Goal: Task Accomplishment & Management: Use online tool/utility

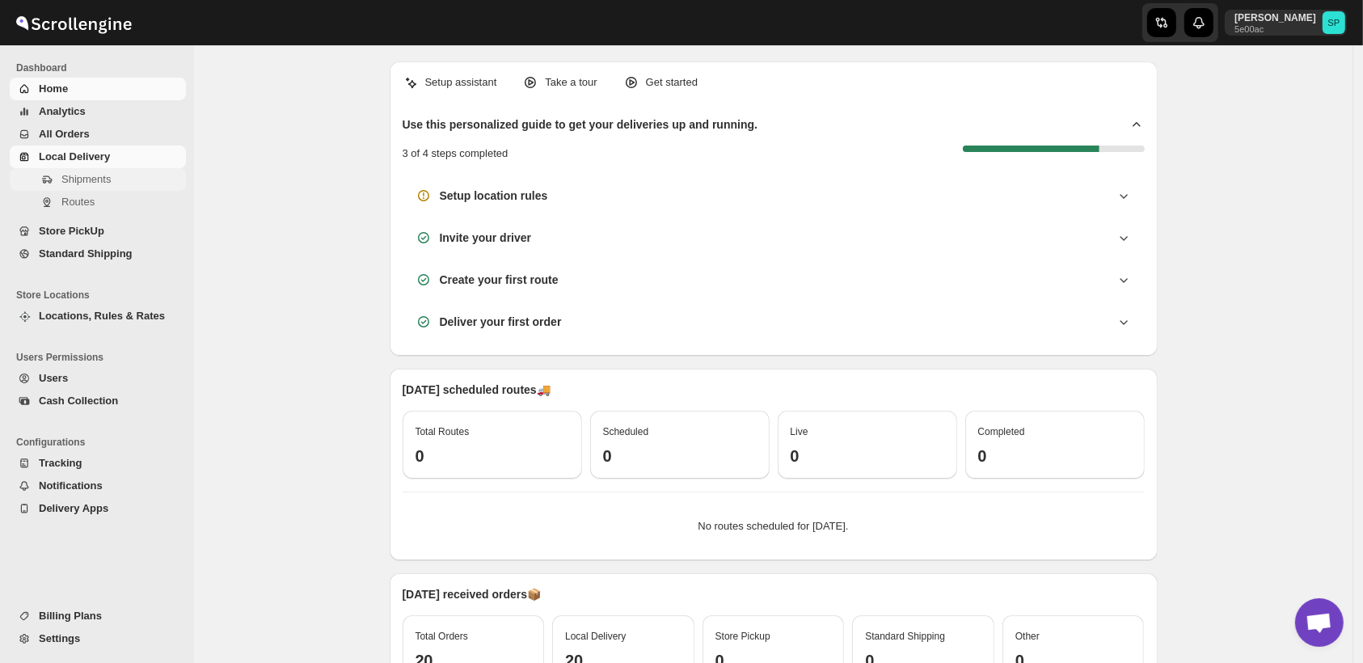
click at [90, 180] on span "Shipments" at bounding box center [85, 179] width 49 height 12
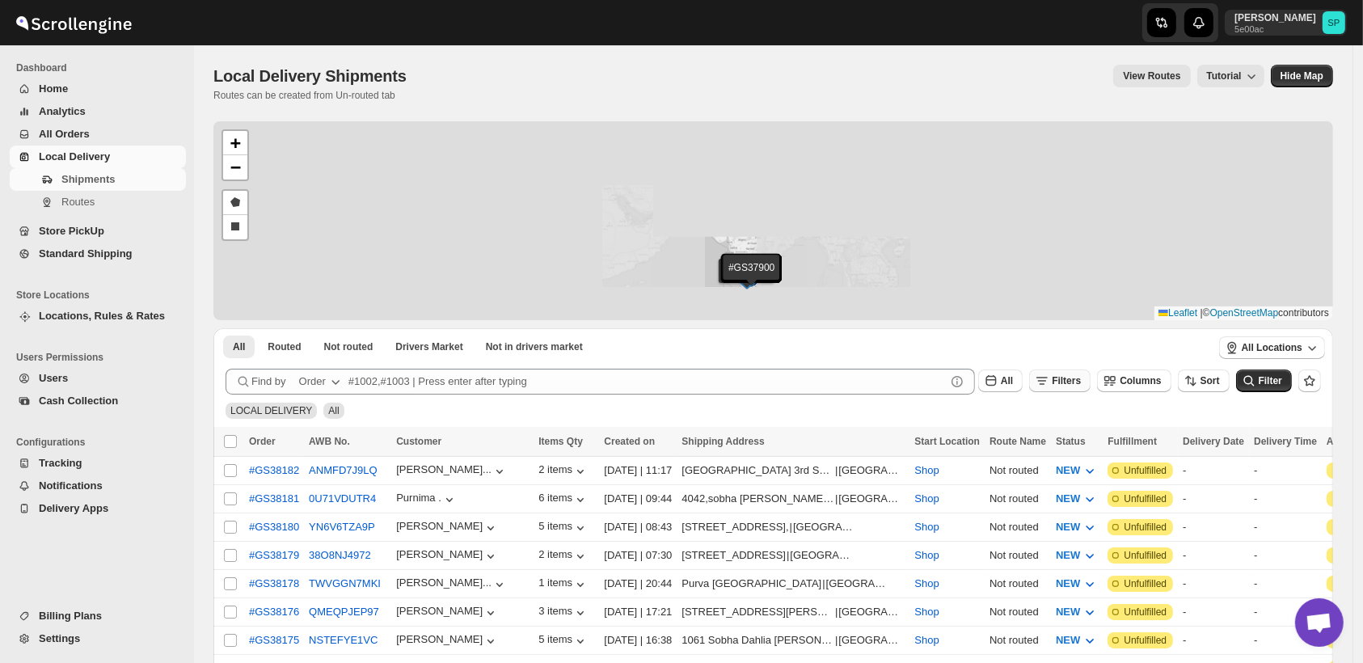
click at [1079, 378] on span "Filters" at bounding box center [1066, 380] width 29 height 11
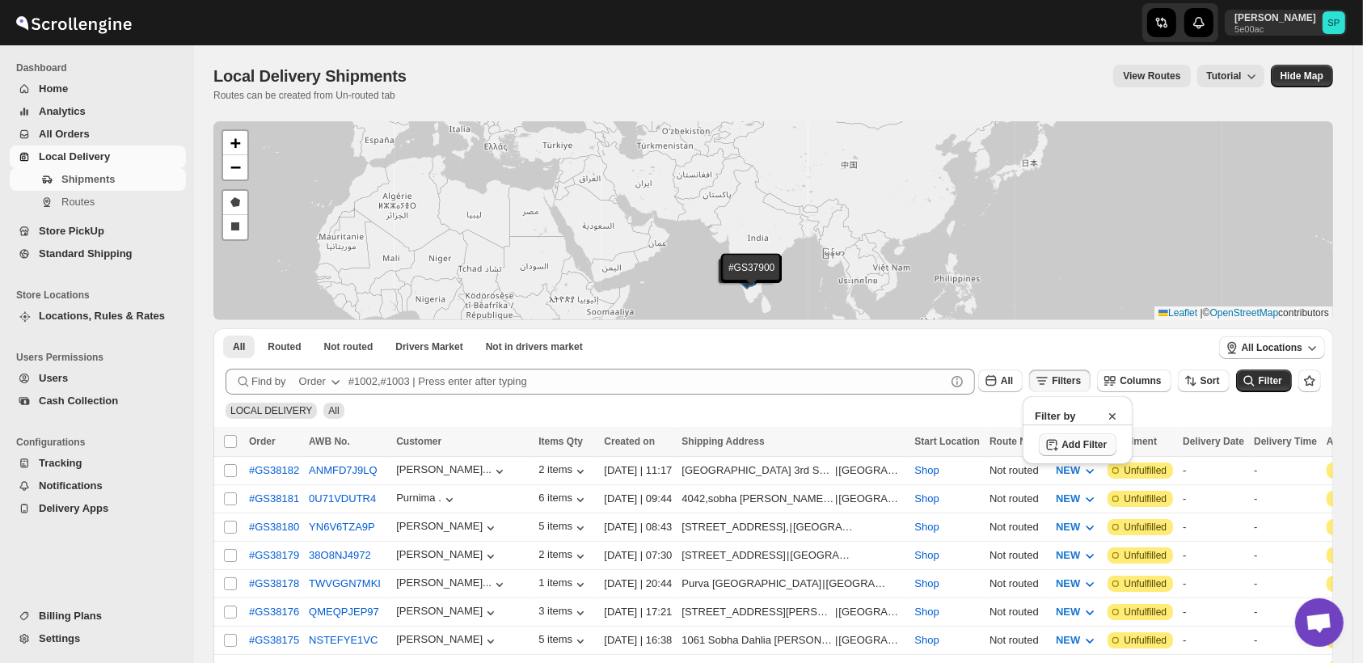
click at [1058, 436] on button "Add Filter" at bounding box center [1078, 444] width 78 height 23
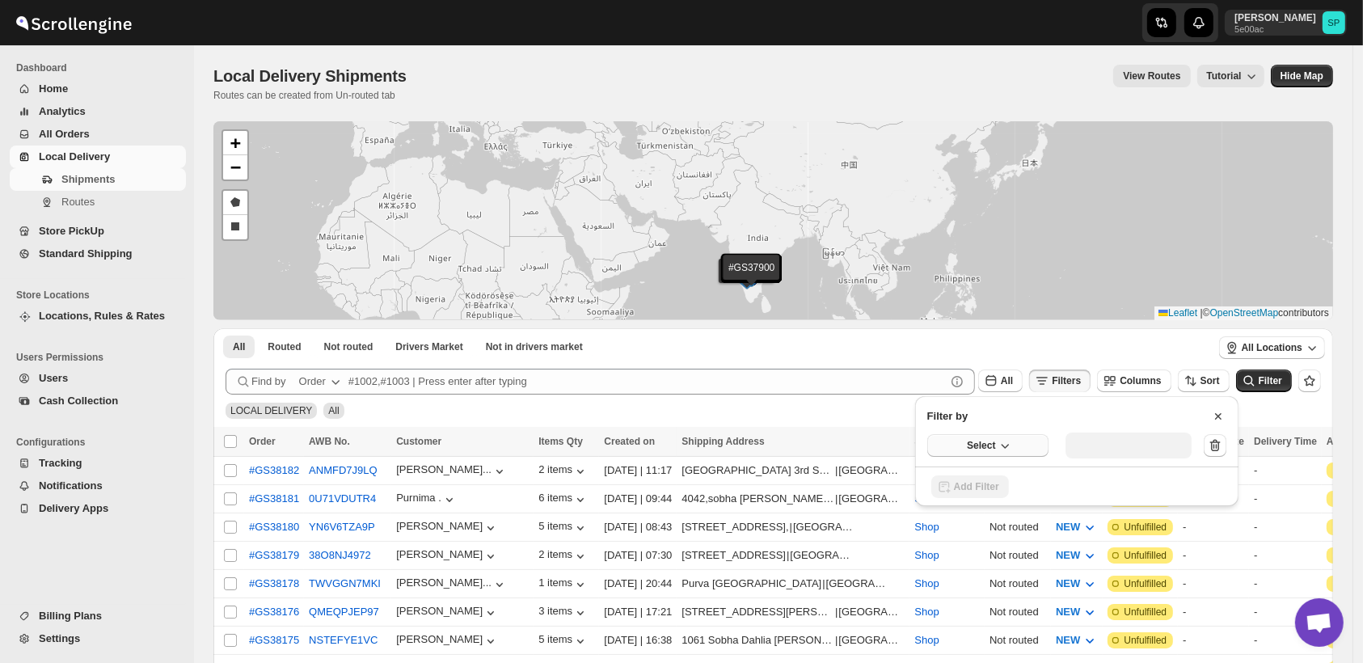
click at [982, 442] on span "Select" at bounding box center [981, 445] width 28 height 13
click at [971, 592] on div "Fulfillment Status" at bounding box center [977, 595] width 81 height 16
click at [1142, 441] on div "Select value" at bounding box center [1116, 443] width 81 height 13
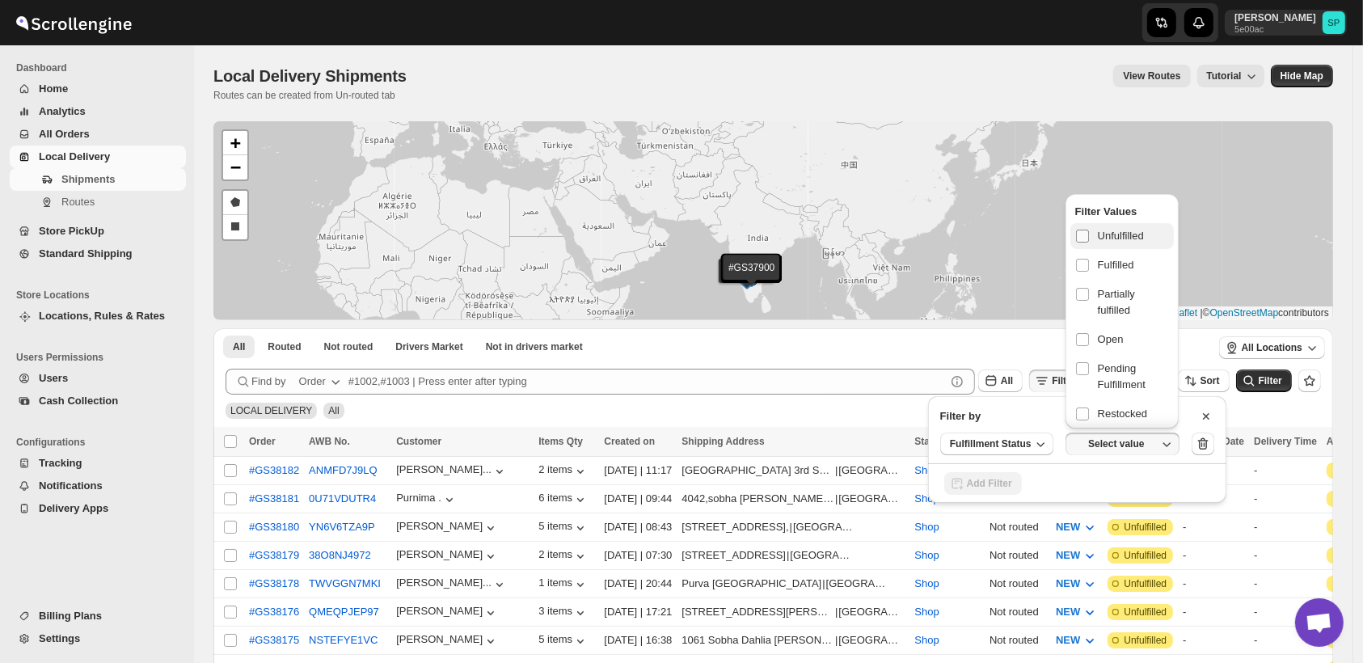
click at [1095, 240] on label at bounding box center [1085, 236] width 21 height 21
click at [1089, 240] on input "checkbox" at bounding box center [1082, 236] width 13 height 13
checkbox input "true"
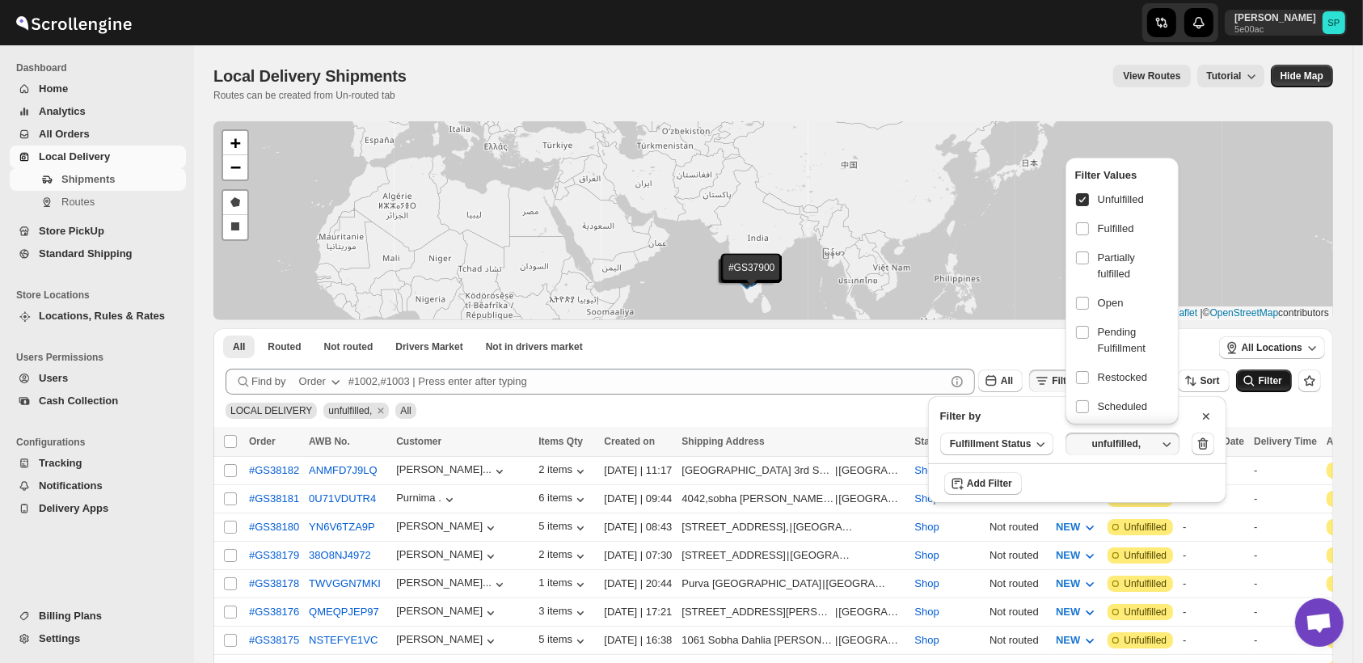
click at [1281, 378] on span "Filter" at bounding box center [1270, 380] width 23 height 11
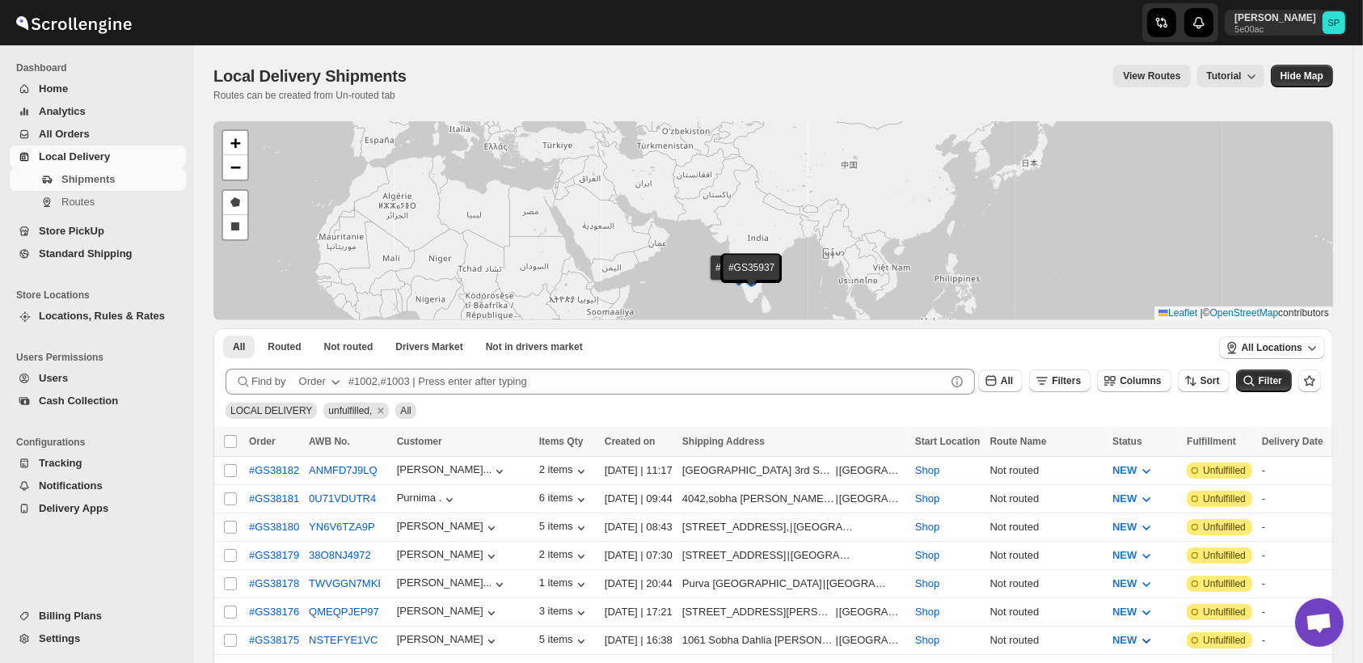
scroll to position [359, 0]
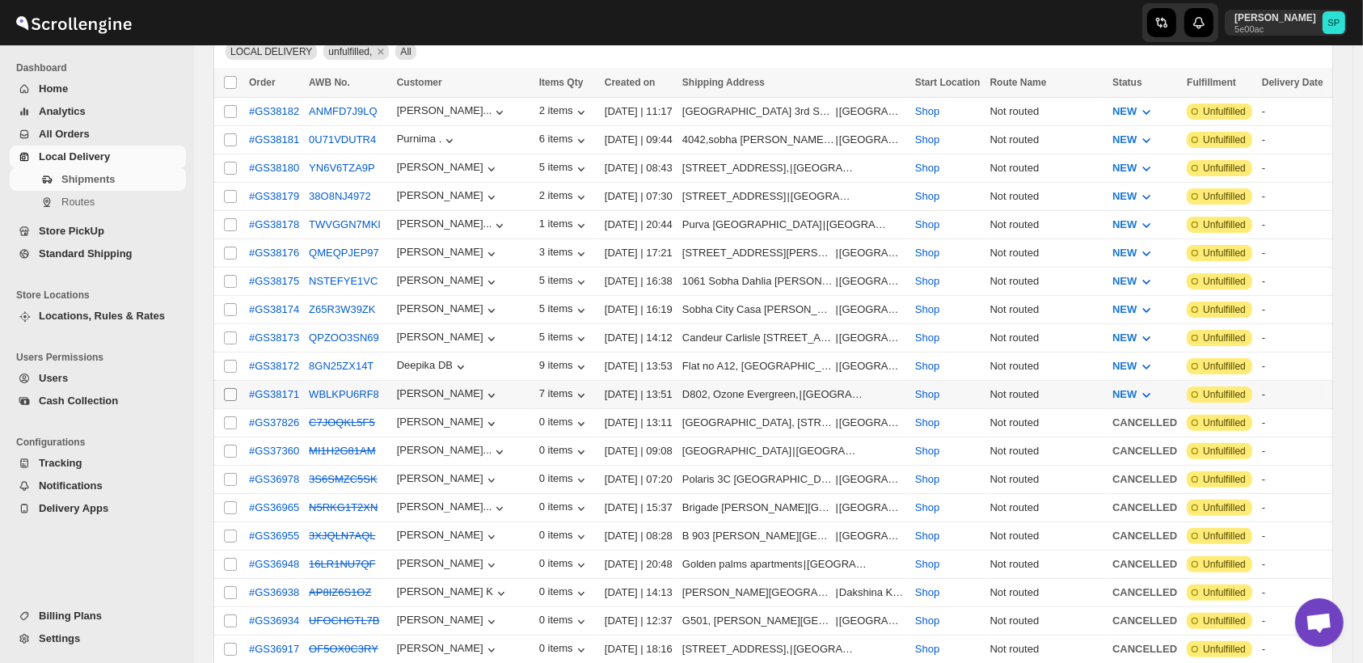
click at [230, 388] on input "Select shipment" at bounding box center [230, 394] width 13 height 13
checkbox input "true"
click at [233, 360] on input "Select shipment" at bounding box center [230, 366] width 13 height 13
checkbox input "true"
click at [227, 332] on input "Select shipment" at bounding box center [230, 338] width 13 height 13
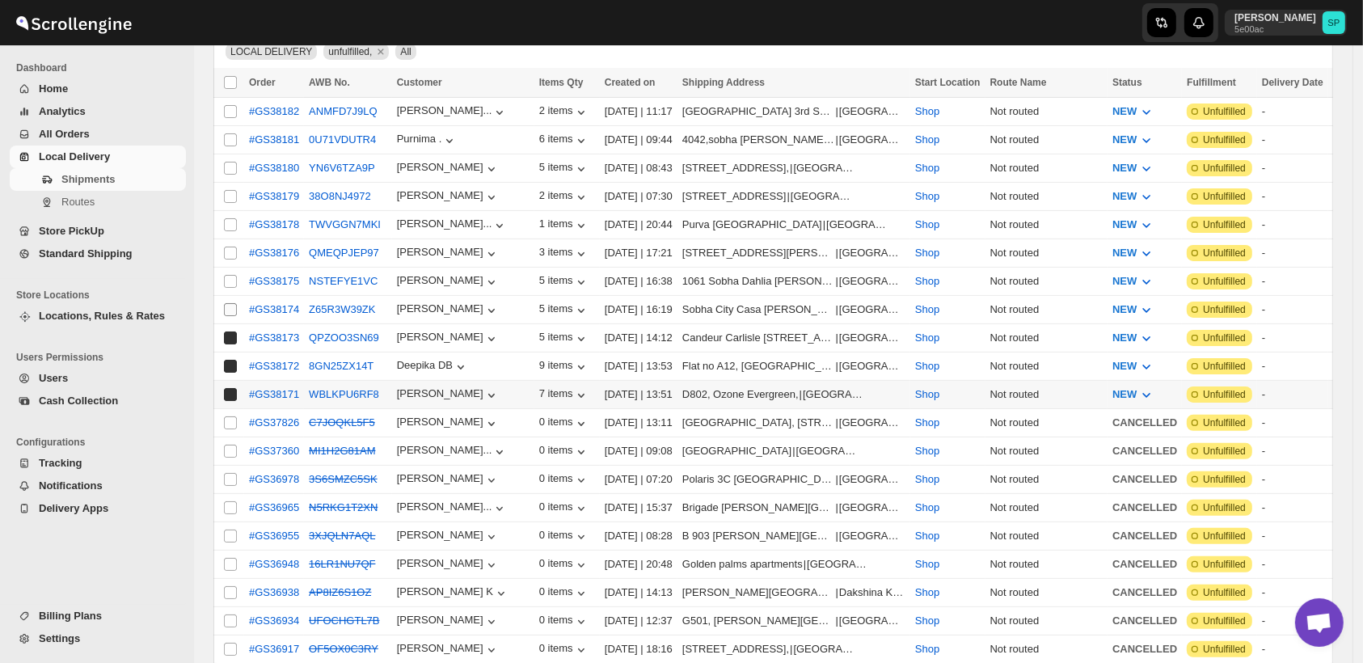
checkbox input "true"
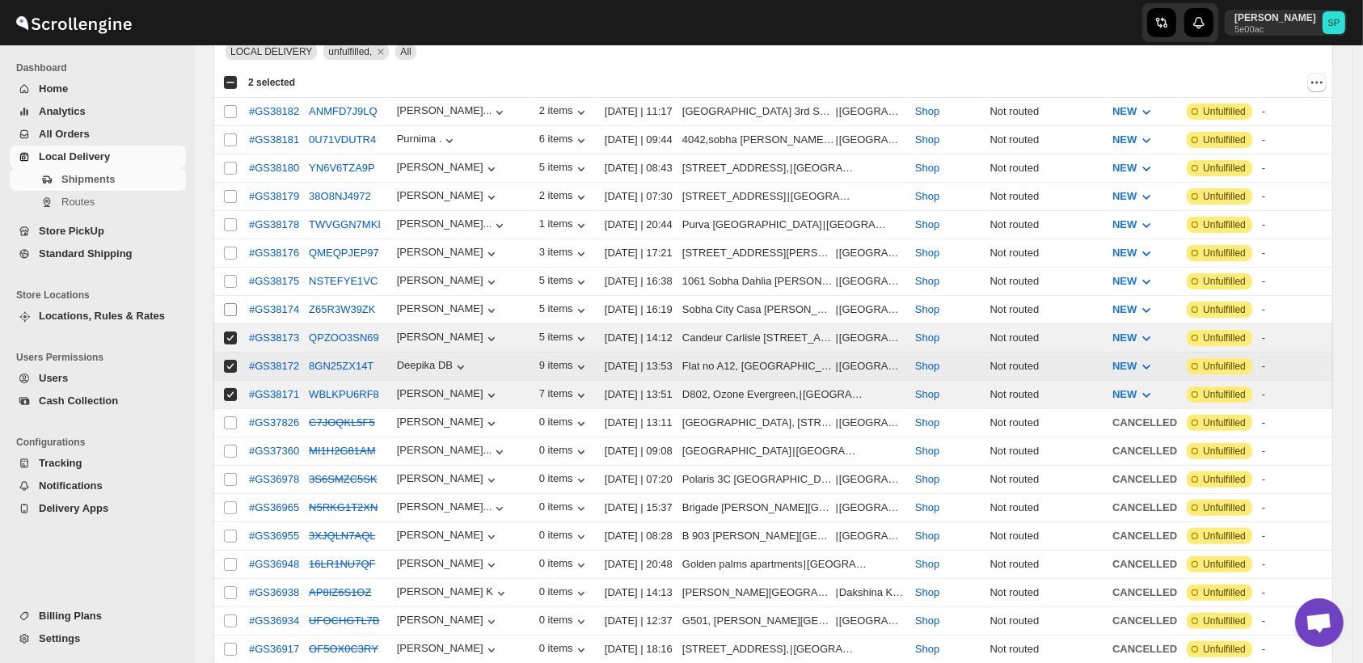
click at [227, 306] on input "Select shipment" at bounding box center [230, 309] width 13 height 13
checkbox input "true"
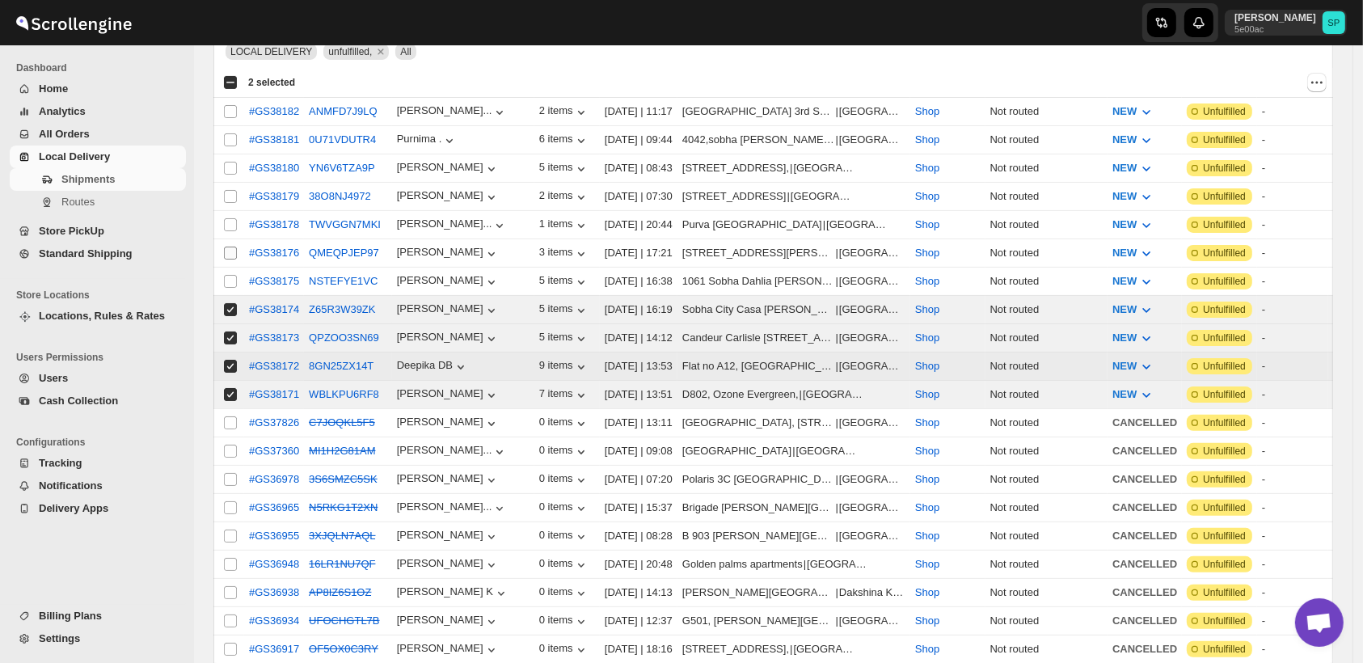
click at [235, 275] on input "Select shipment" at bounding box center [230, 281] width 13 height 13
checkbox input "true"
click at [227, 247] on input "Select shipment" at bounding box center [230, 253] width 13 height 13
checkbox input "true"
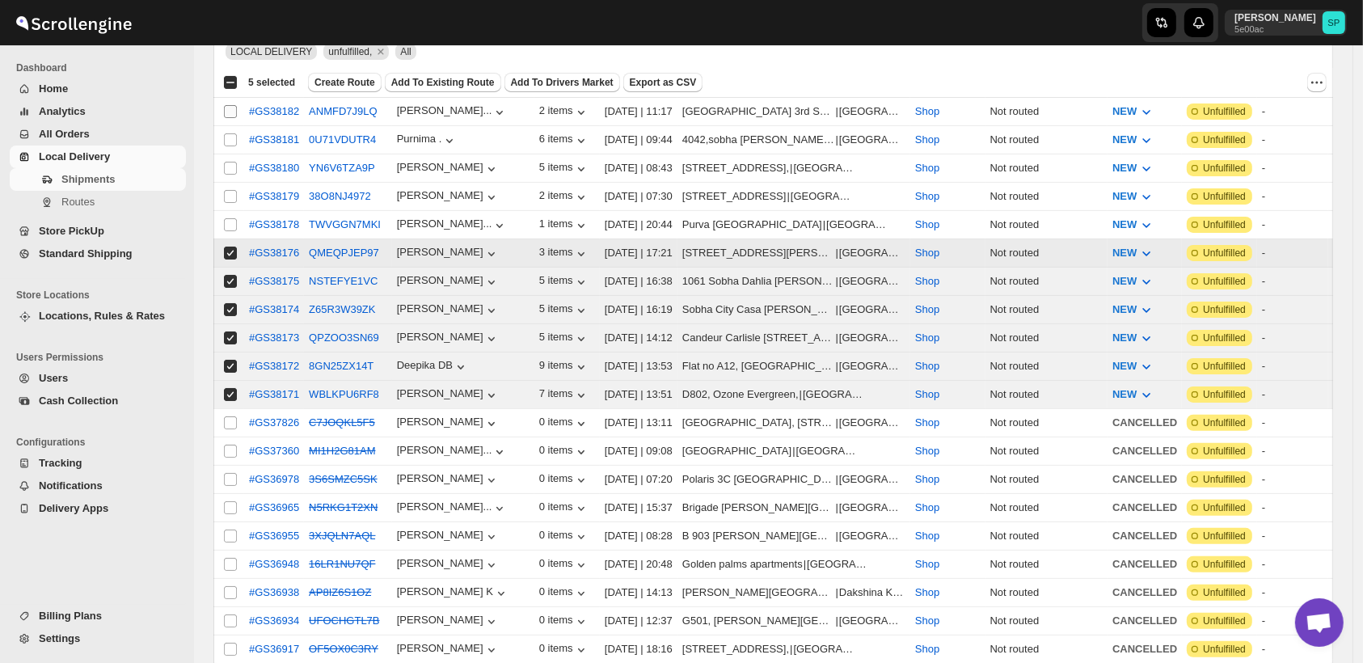
click at [230, 224] on input "Select shipment" at bounding box center [230, 224] width 13 height 13
checkbox input "true"
click at [229, 190] on input "Select shipment" at bounding box center [230, 196] width 13 height 13
checkbox input "true"
click at [230, 154] on td "Select shipment" at bounding box center [228, 168] width 31 height 28
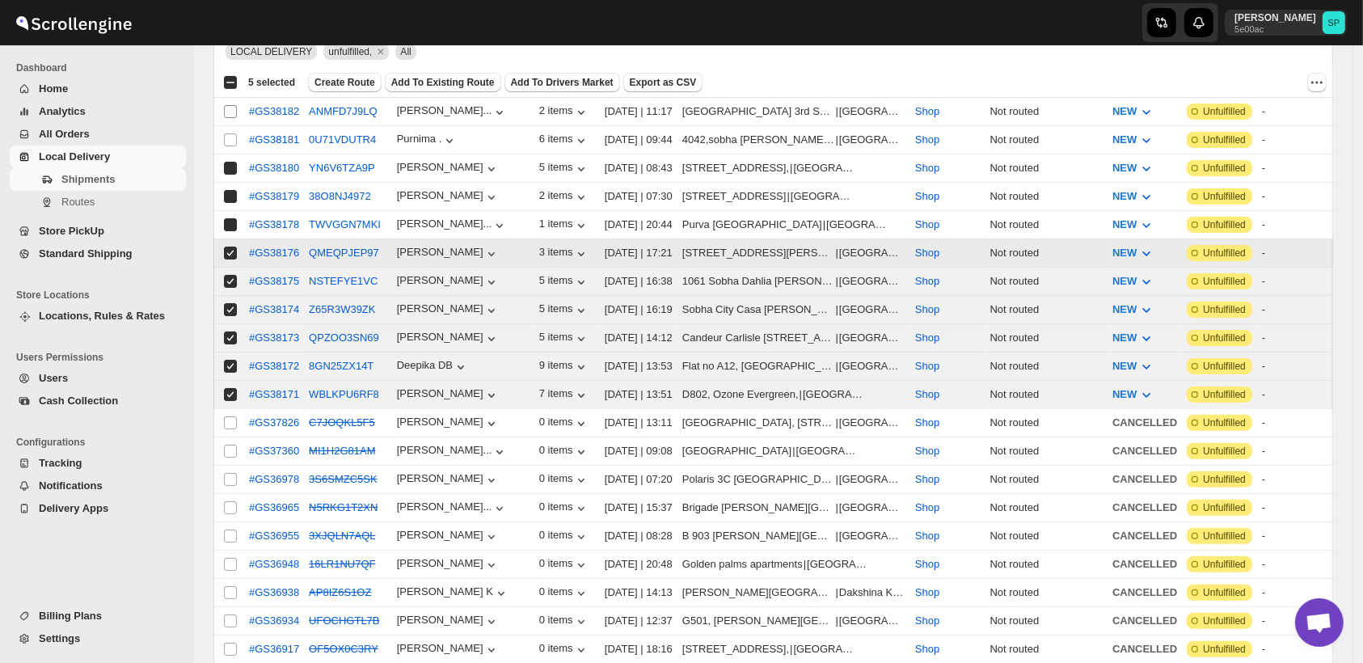
click at [230, 135] on input "Select shipment" at bounding box center [230, 139] width 13 height 13
checkbox input "true"
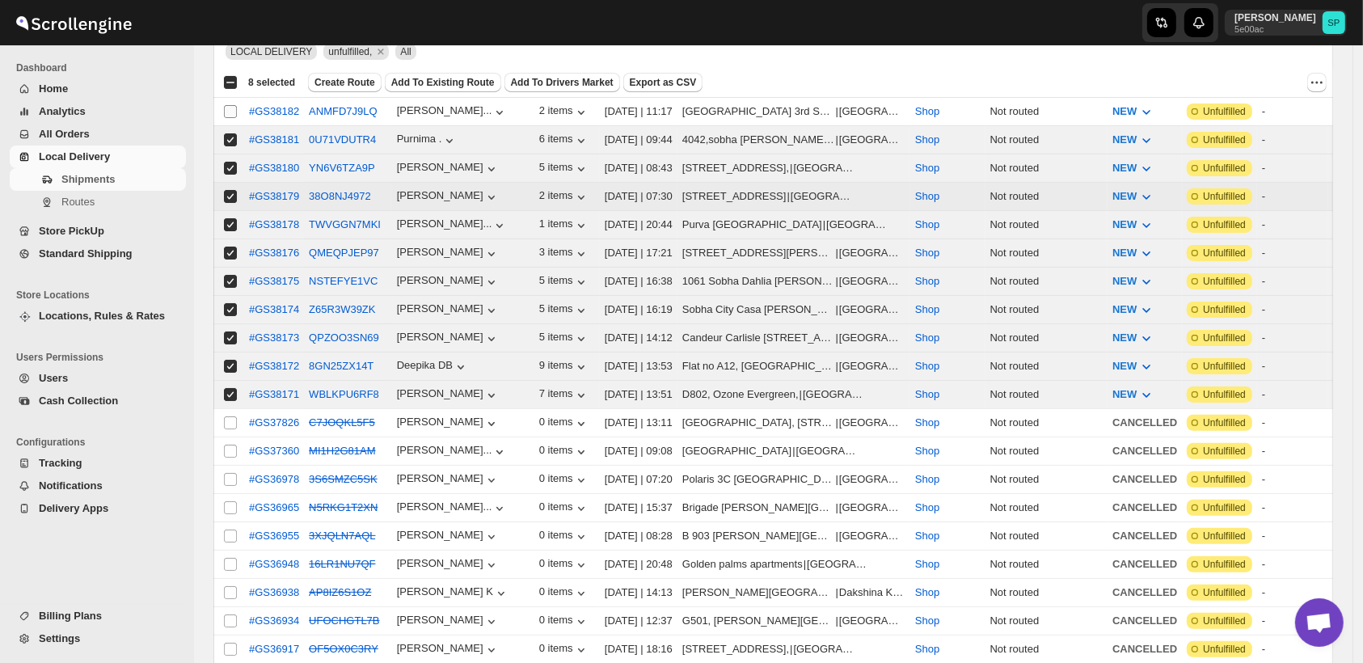
checkbox input "true"
click at [230, 112] on input "Select shipment" at bounding box center [230, 111] width 13 height 13
checkbox input "true"
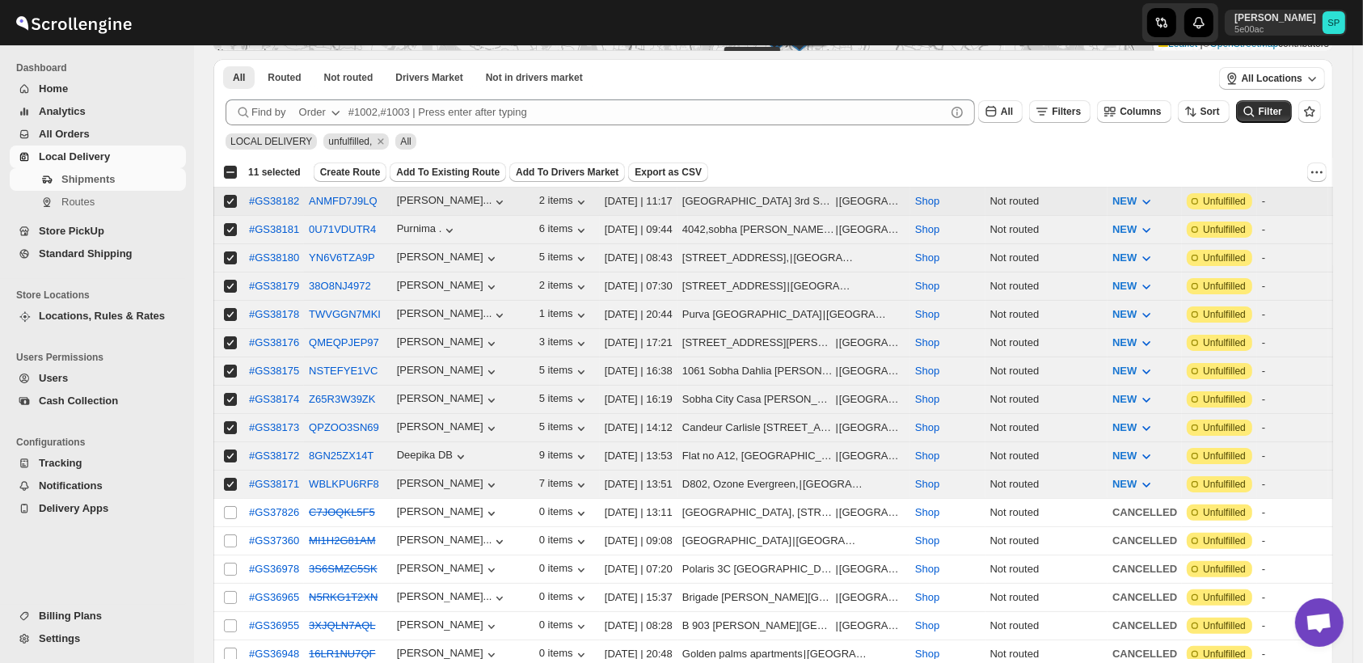
scroll to position [0, 0]
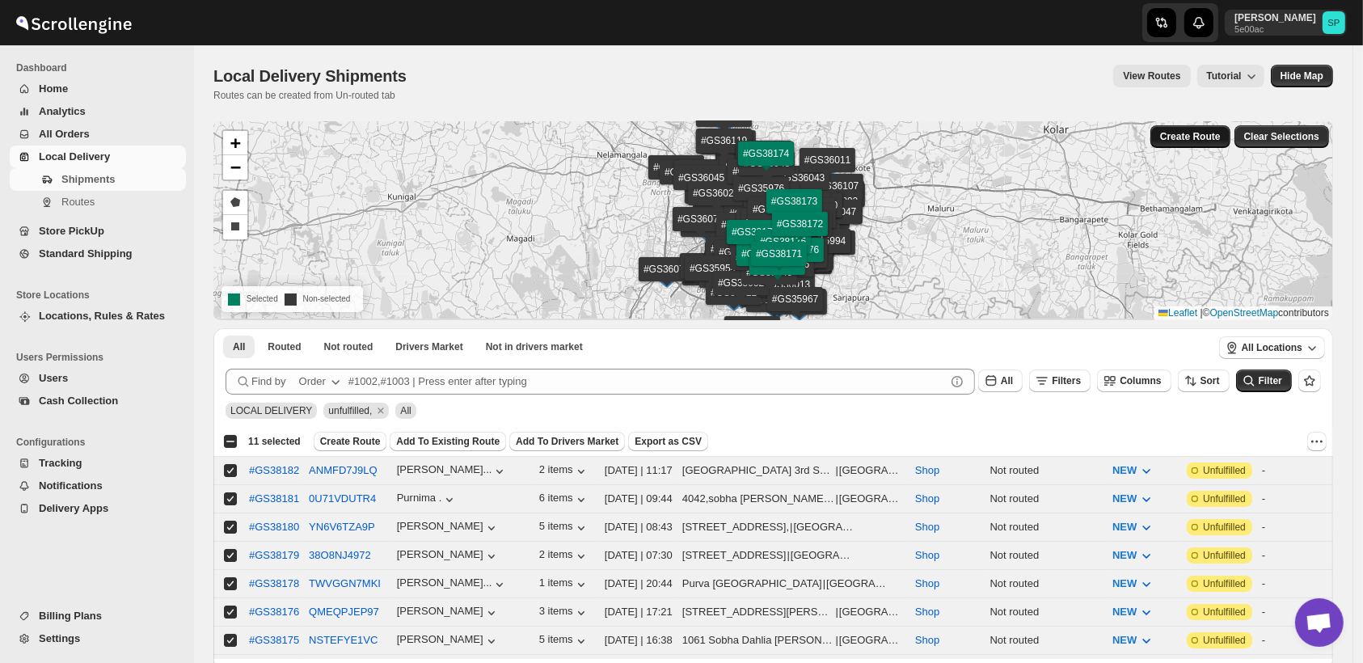
click at [1190, 137] on span "Create Route" at bounding box center [1190, 136] width 61 height 13
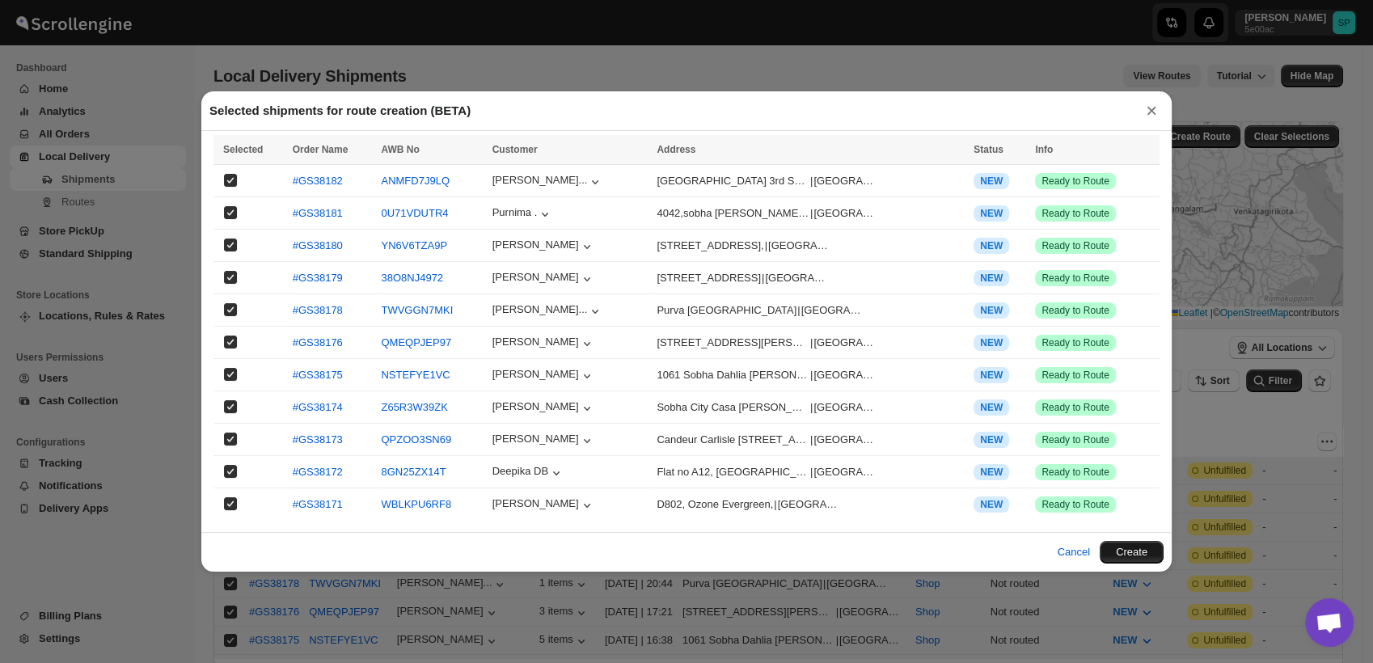
click at [1136, 554] on button "Create" at bounding box center [1132, 552] width 64 height 23
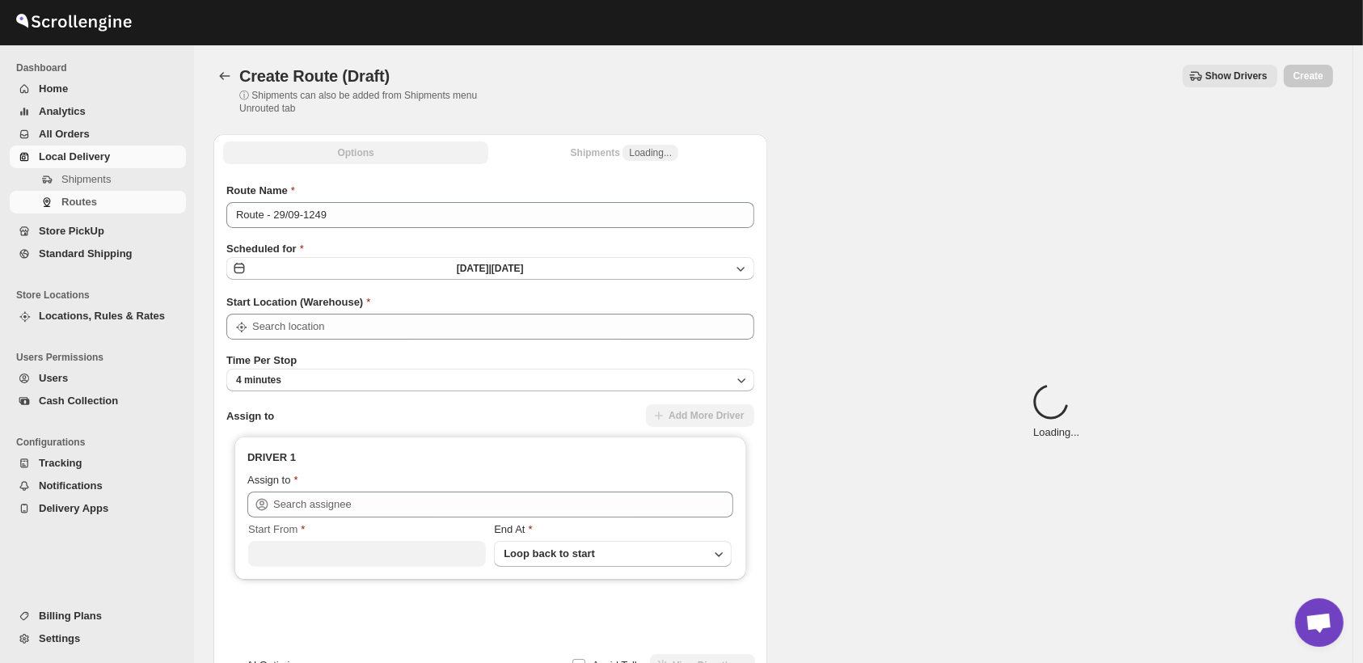
type input "Shop"
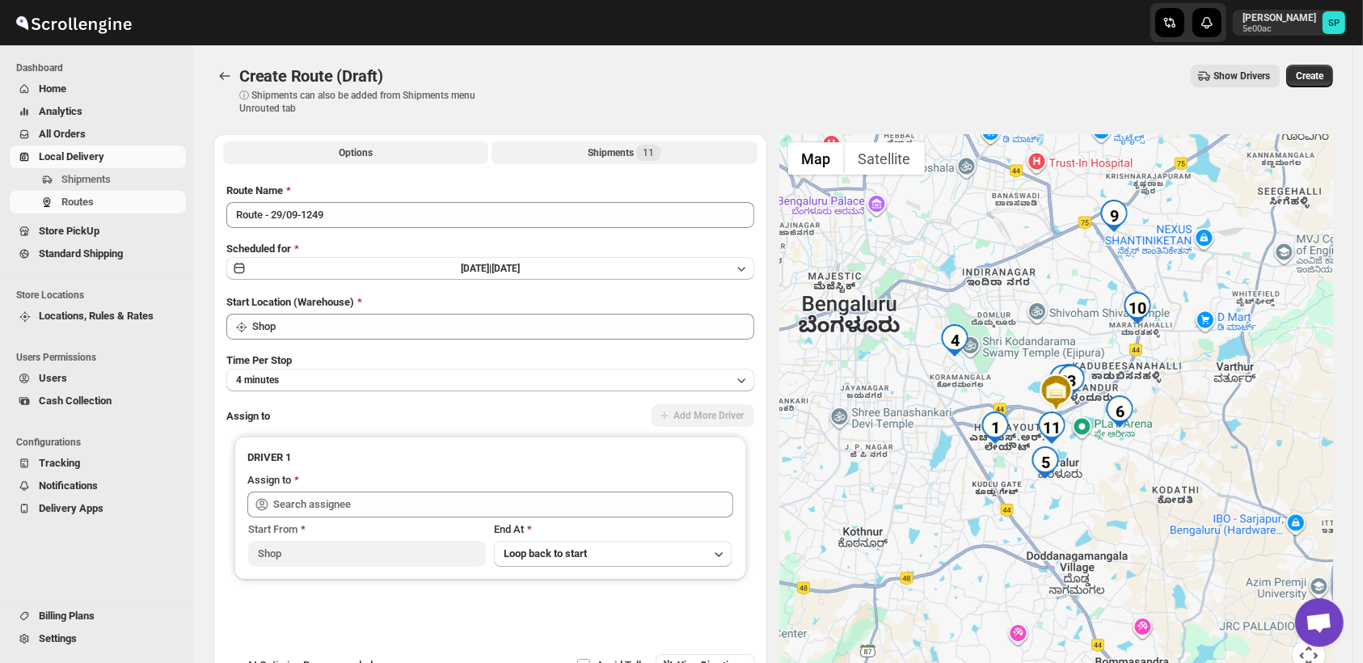
click at [627, 157] on div "Shipments 11" at bounding box center [624, 153] width 73 height 16
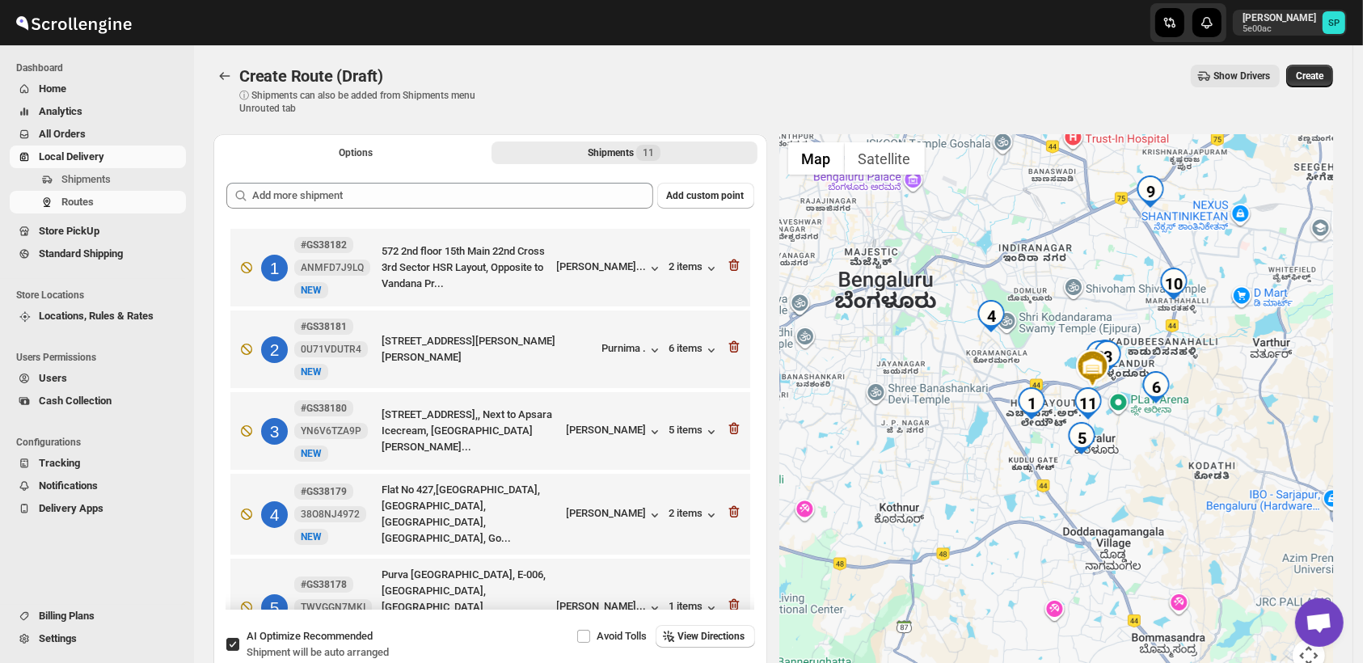
drag, startPoint x: 1130, startPoint y: 553, endPoint x: 1165, endPoint y: 527, distance: 43.3
click at [1165, 529] on div at bounding box center [1057, 412] width 554 height 557
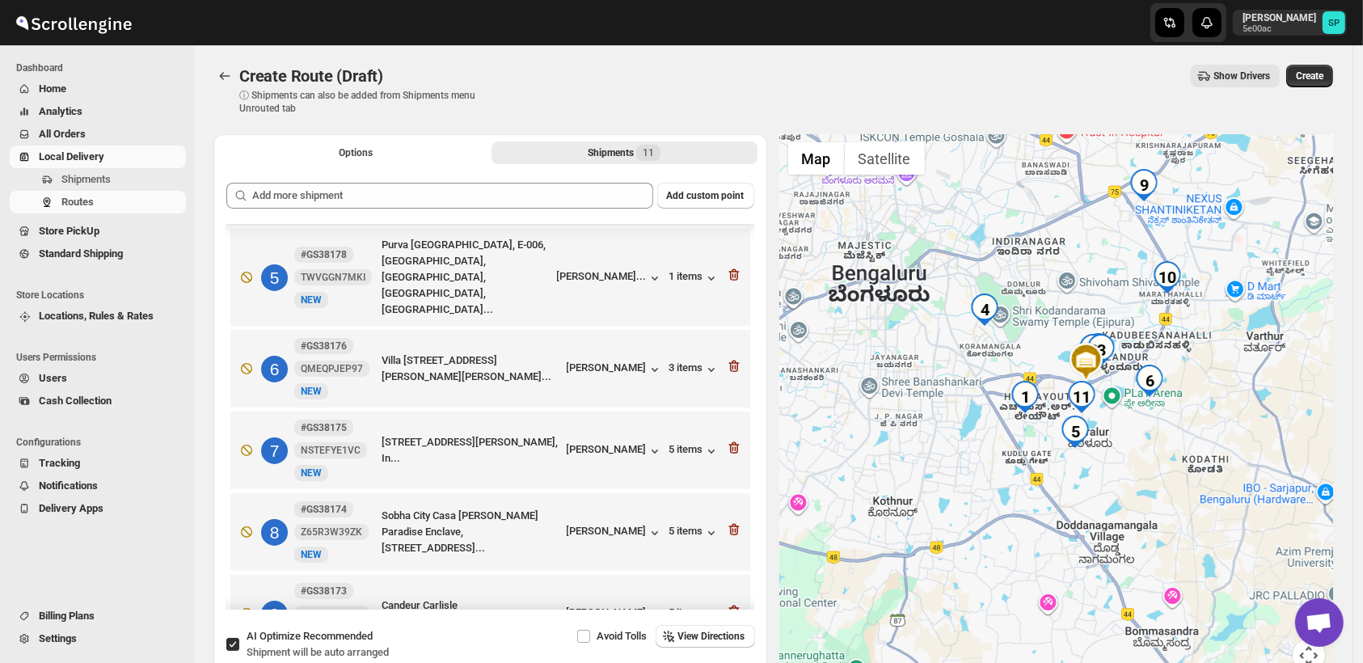
scroll to position [527, 0]
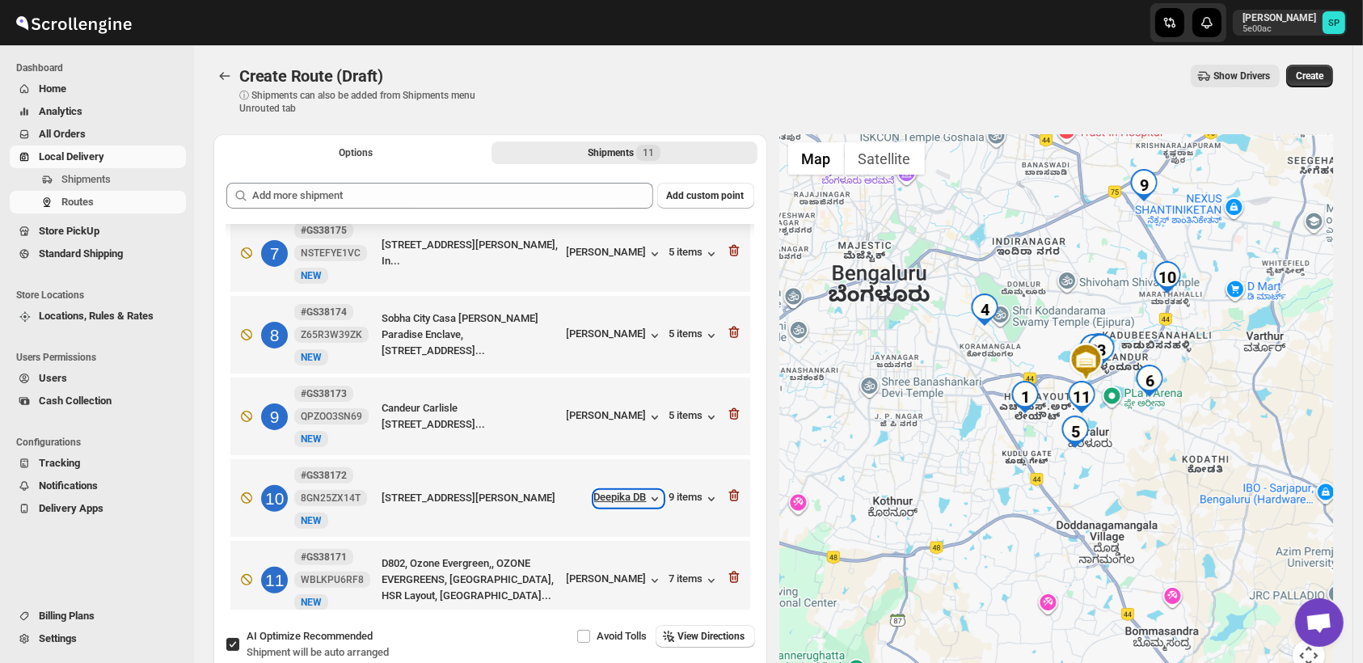
click at [615, 491] on div "Deepika DB" at bounding box center [628, 499] width 69 height 16
click at [633, 409] on div "[PERSON_NAME]" at bounding box center [615, 417] width 96 height 16
click at [692, 409] on div "5 items" at bounding box center [694, 417] width 50 height 16
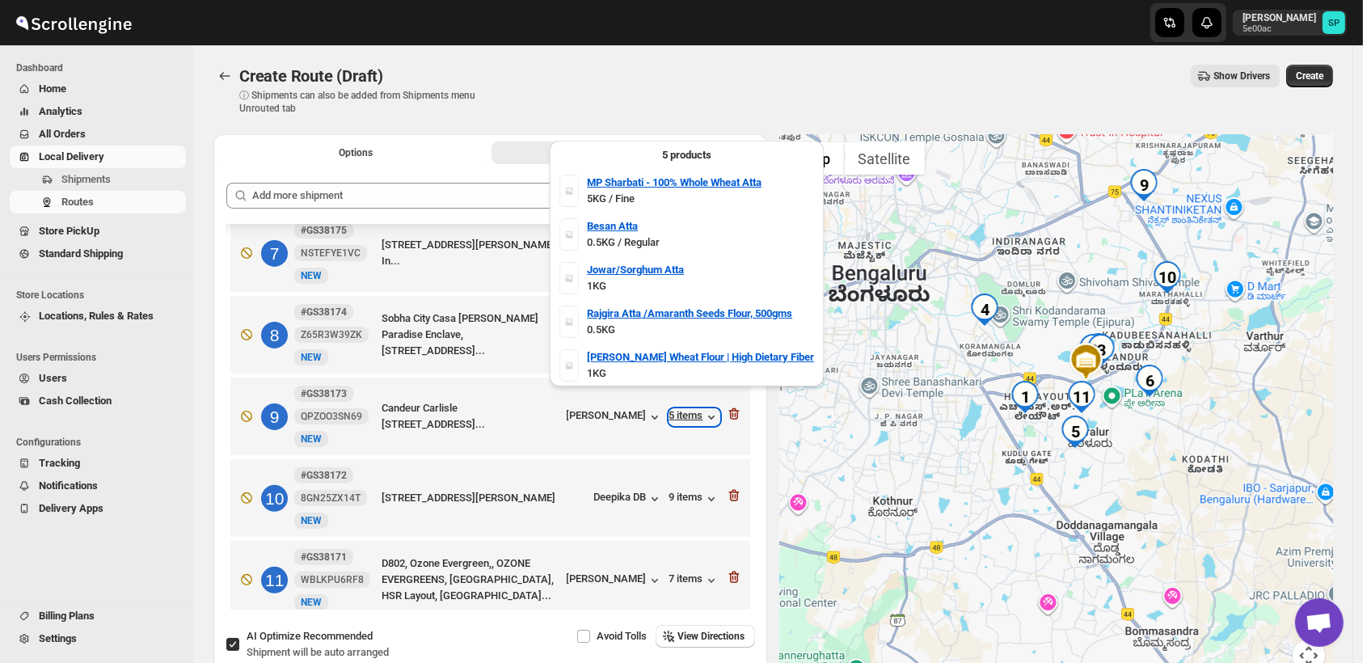
click at [692, 409] on div "5 items" at bounding box center [694, 417] width 50 height 16
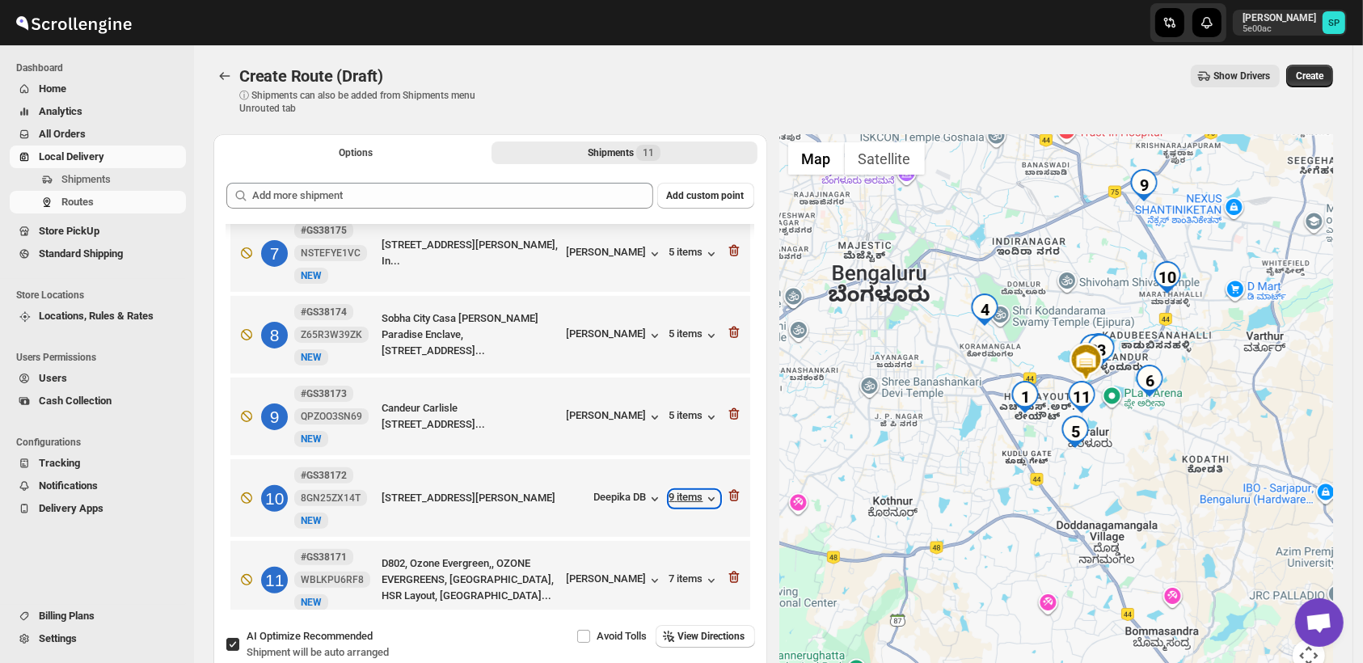
click at [691, 491] on div "9 items" at bounding box center [694, 499] width 50 height 16
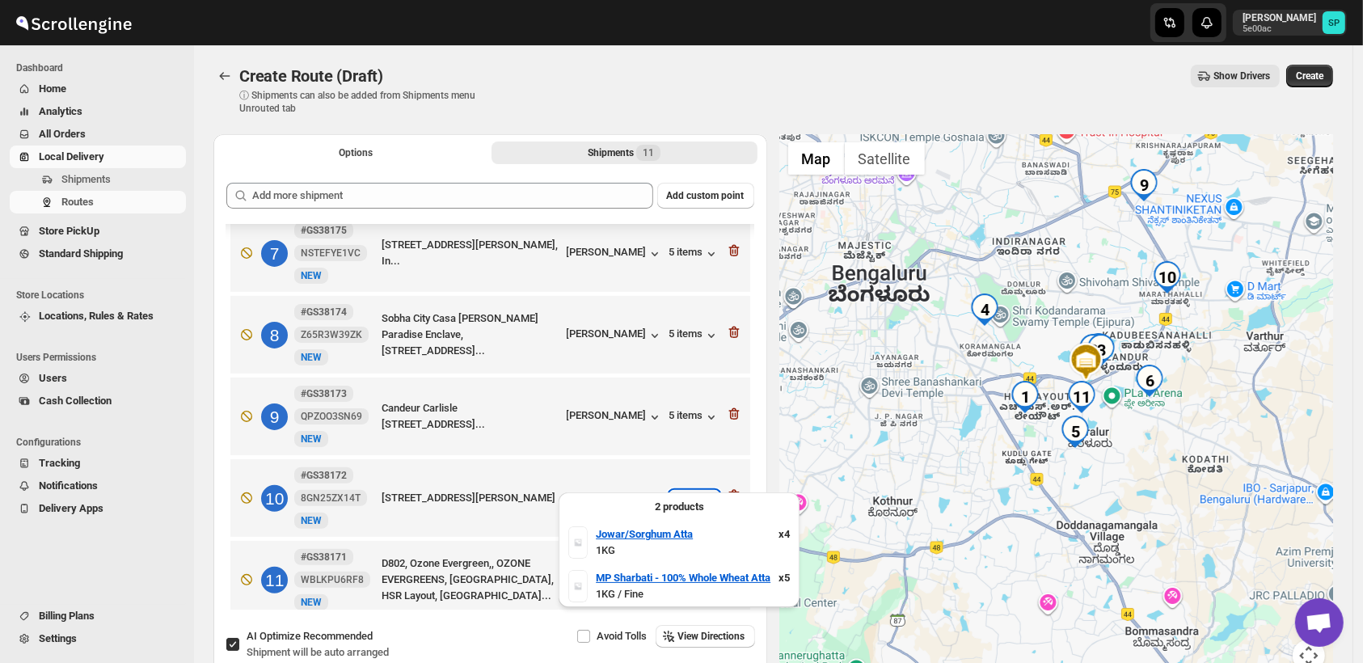
click at [691, 491] on div "9 items" at bounding box center [694, 499] width 50 height 16
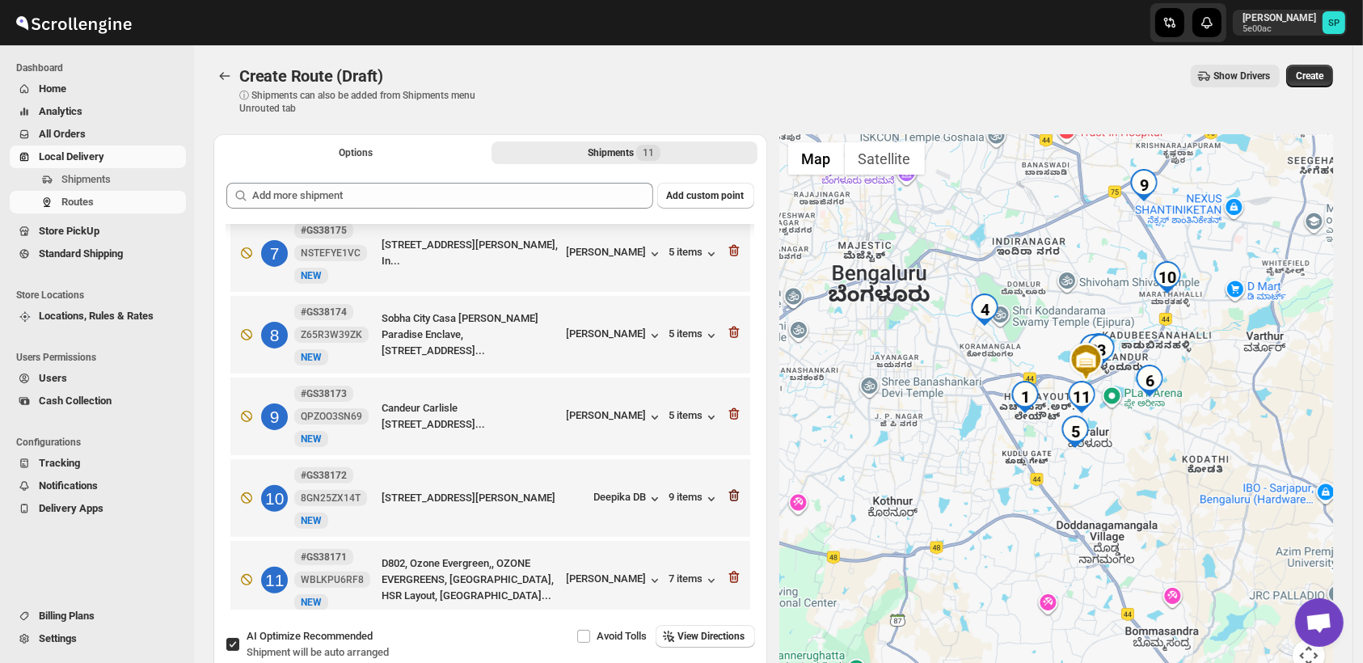
click at [727, 488] on icon "button" at bounding box center [734, 496] width 16 height 16
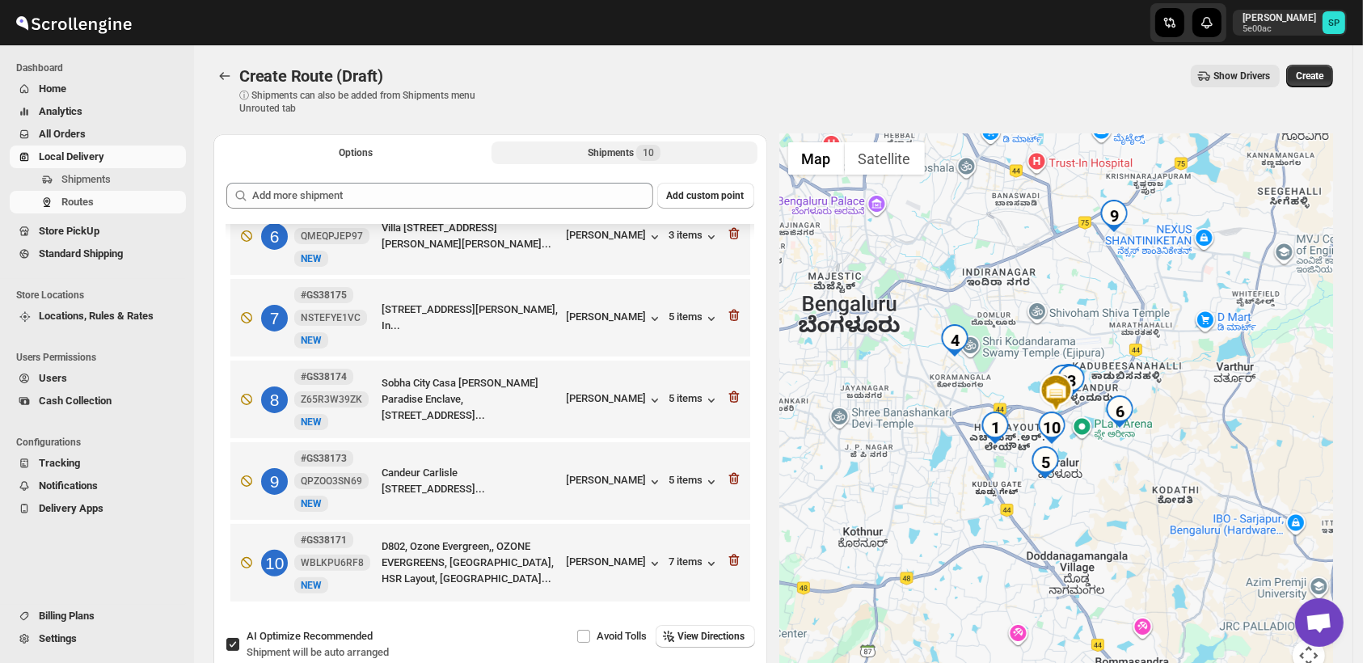
scroll to position [446, 0]
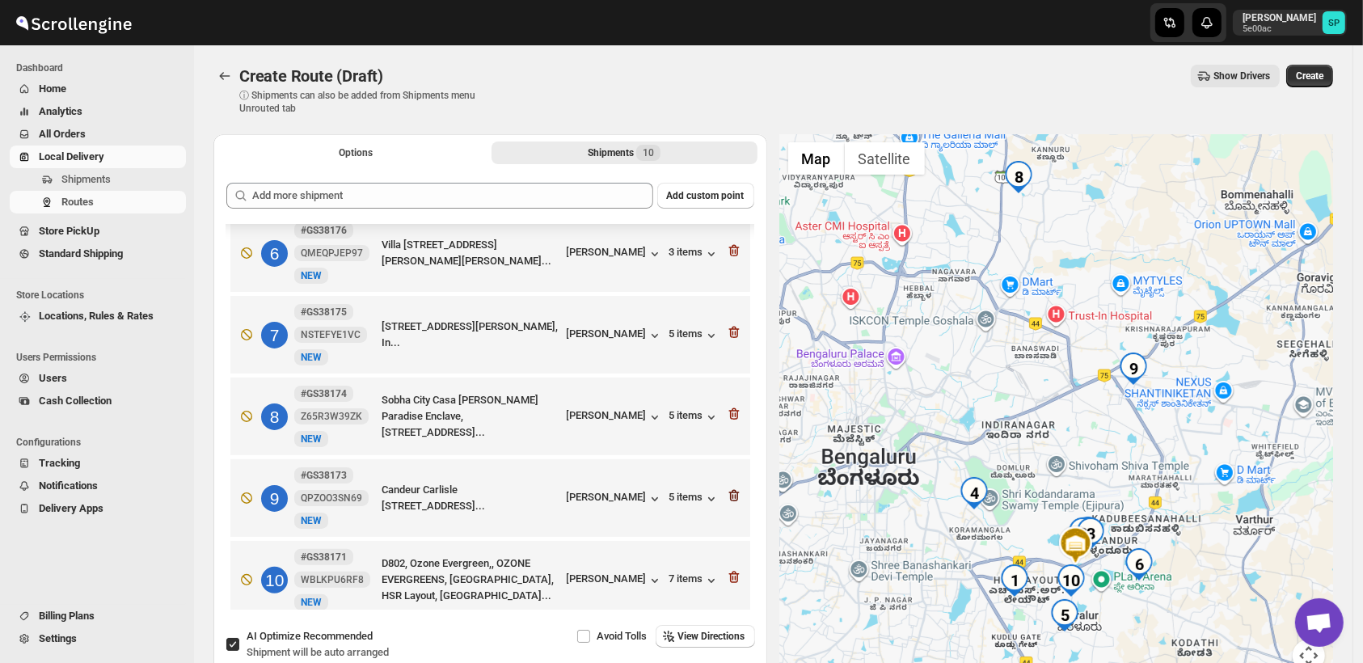
click at [732, 494] on icon "button" at bounding box center [733, 496] width 2 height 5
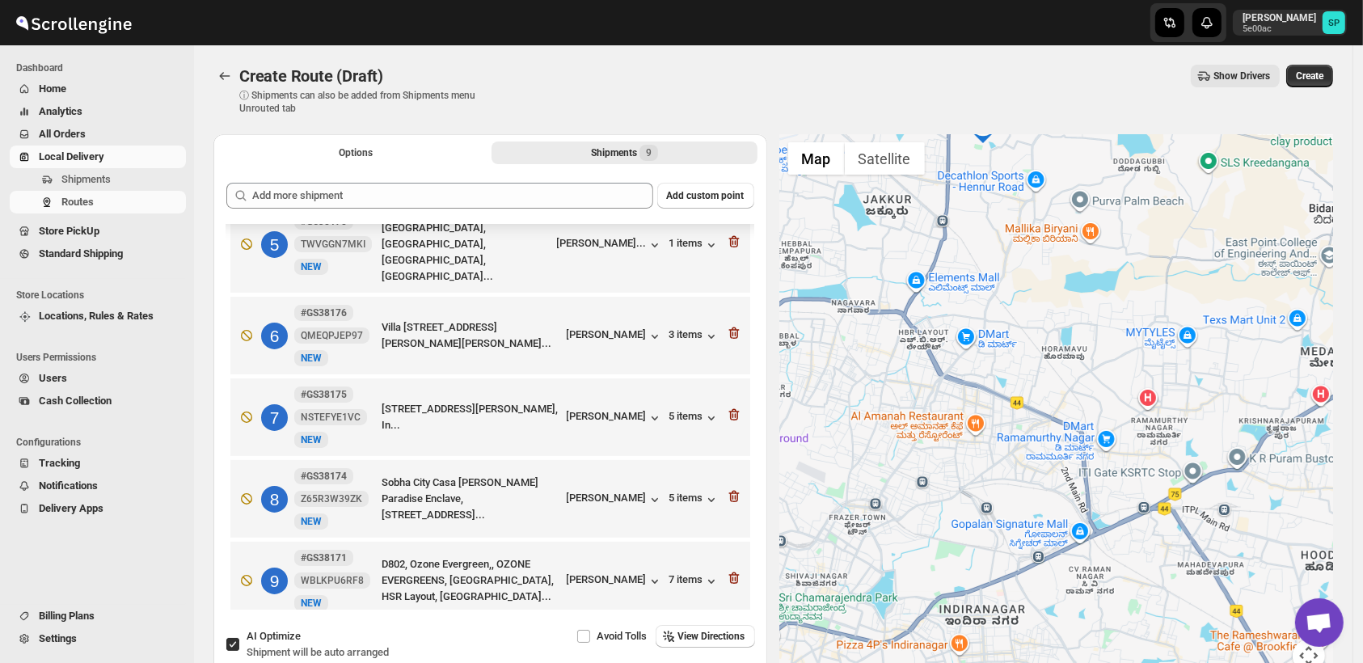
drag, startPoint x: 1041, startPoint y: 240, endPoint x: 1089, endPoint y: 441, distance: 206.1
click at [1089, 441] on div at bounding box center [1057, 412] width 554 height 557
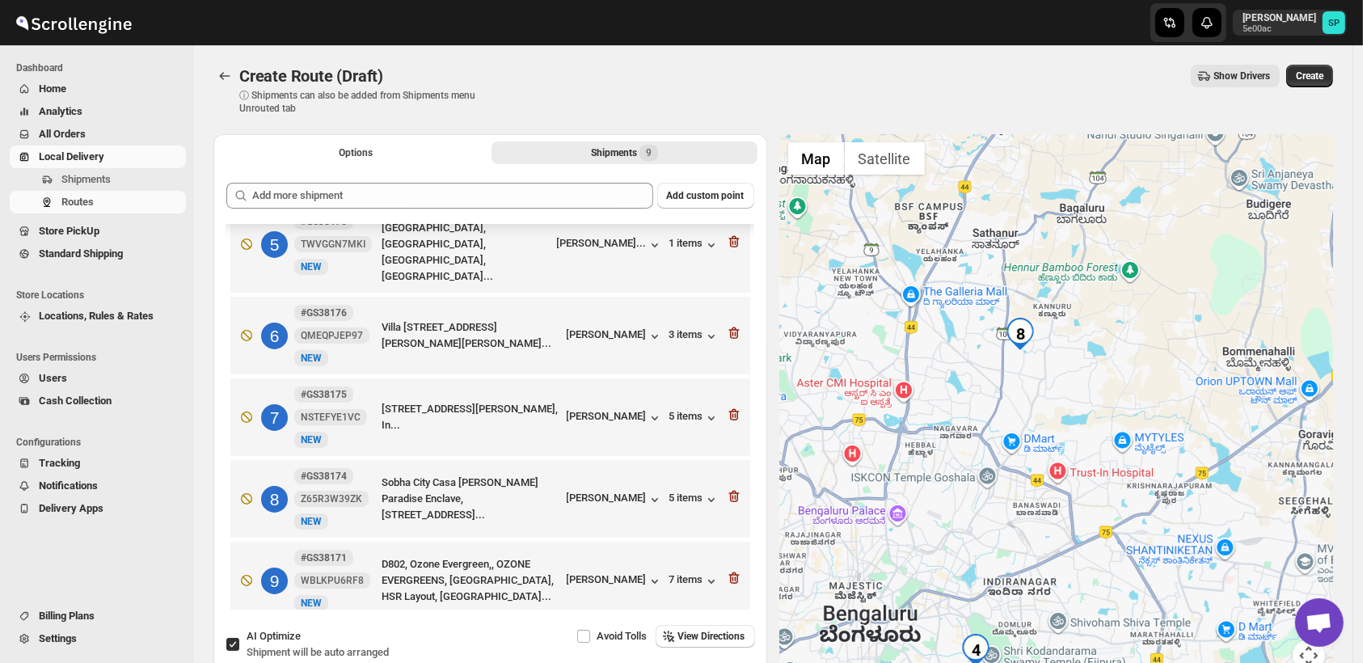
drag, startPoint x: 1082, startPoint y: 518, endPoint x: 1048, endPoint y: 348, distance: 173.2
click at [1048, 348] on div at bounding box center [1057, 412] width 554 height 557
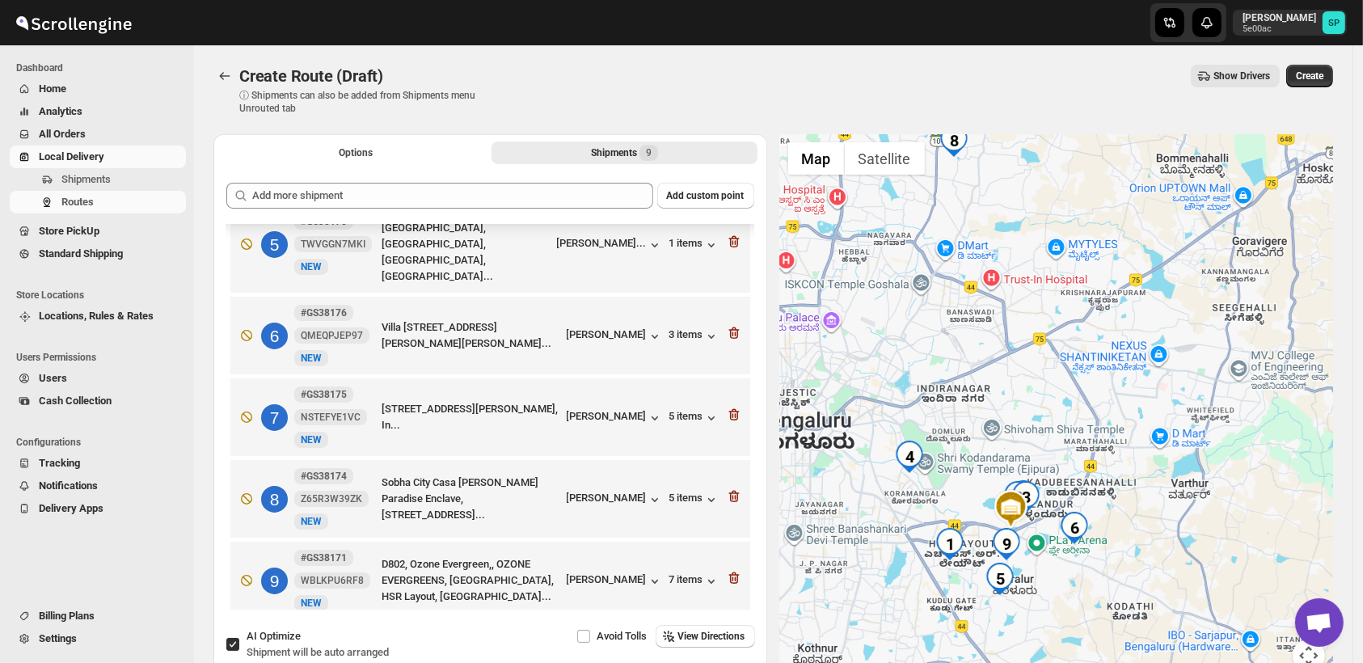
drag, startPoint x: 1138, startPoint y: 408, endPoint x: 1139, endPoint y: 350, distance: 58.2
click at [1139, 350] on div at bounding box center [1057, 412] width 554 height 557
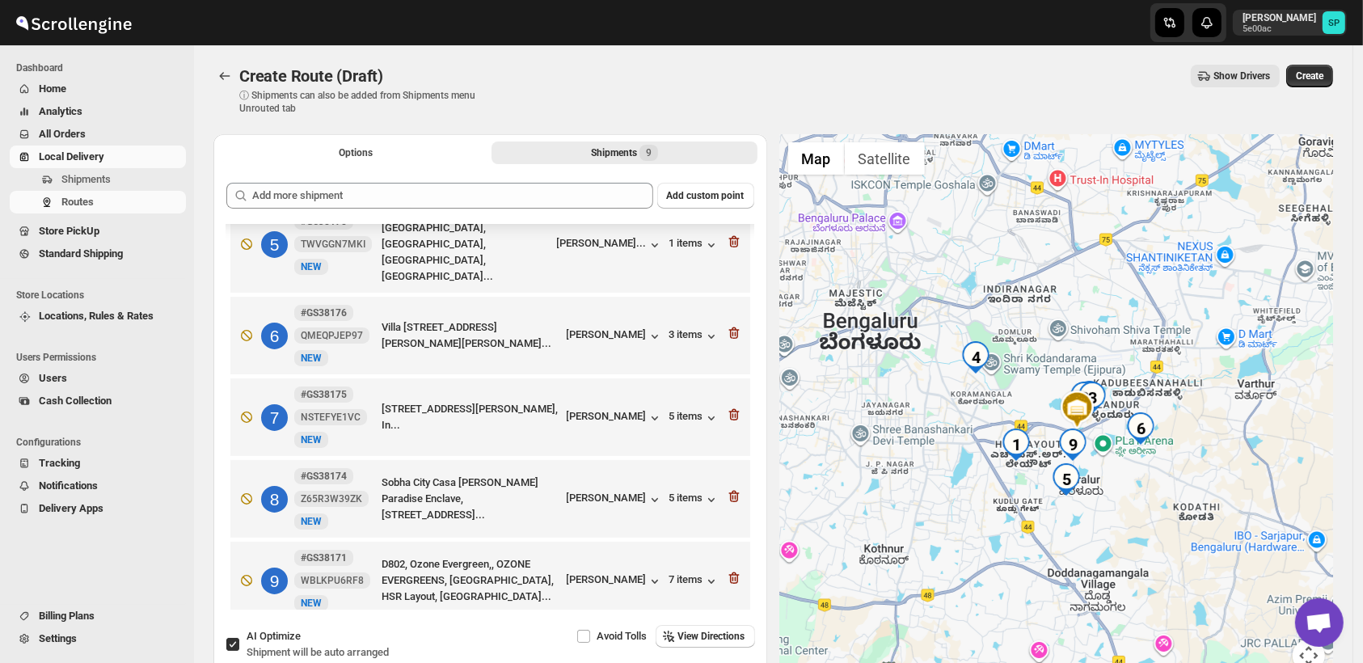
drag, startPoint x: 1080, startPoint y: 411, endPoint x: 1190, endPoint y: 417, distance: 110.2
click at [1190, 417] on div at bounding box center [1057, 412] width 554 height 557
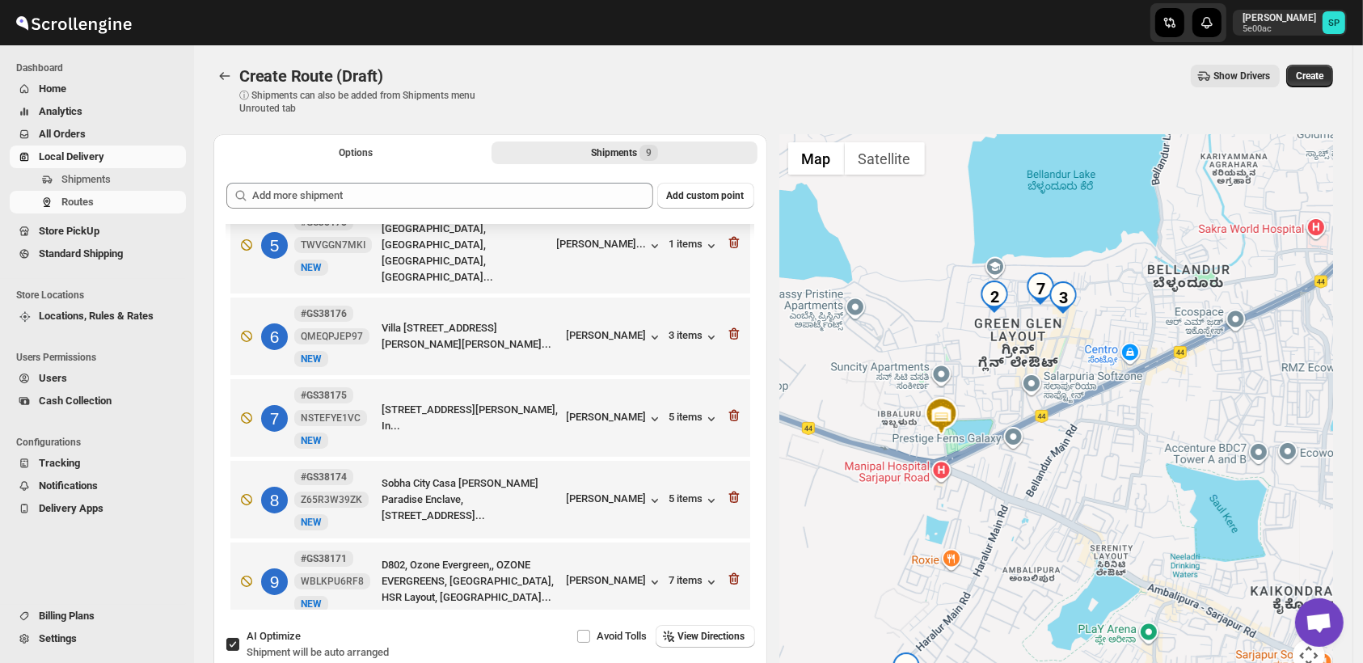
scroll to position [3, 0]
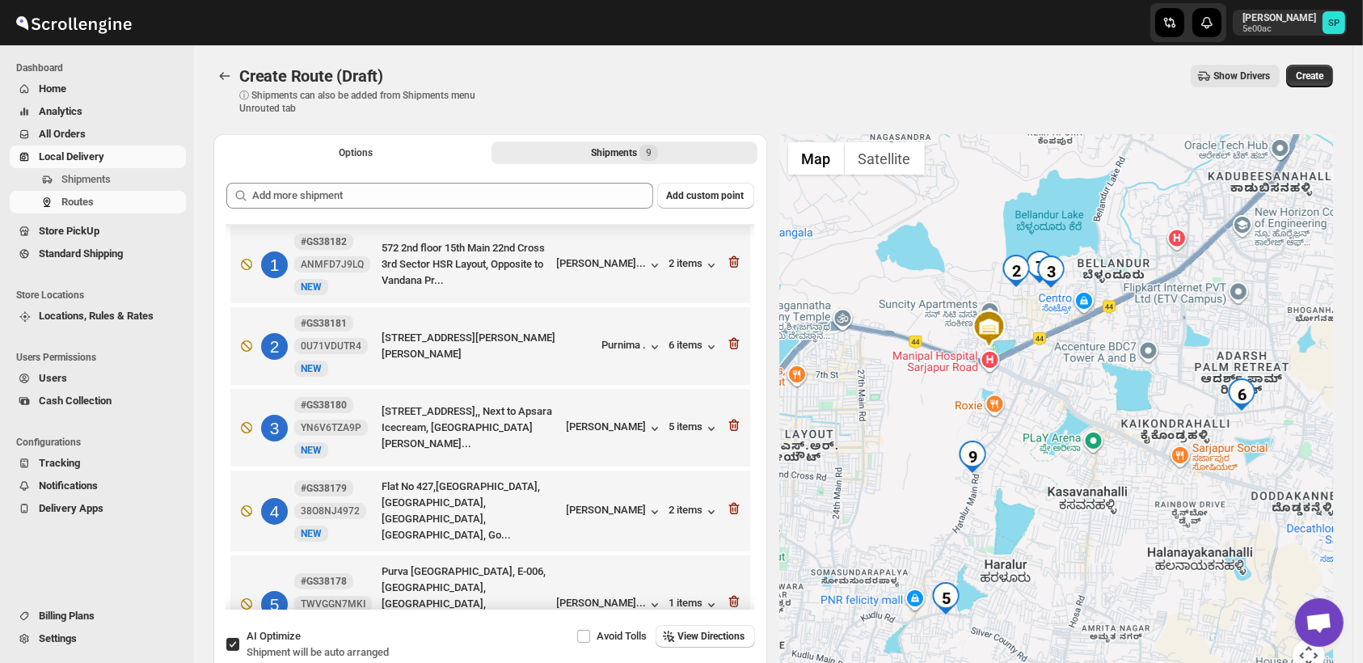
drag, startPoint x: 1120, startPoint y: 489, endPoint x: 686, endPoint y: 473, distance: 434.5
click at [1110, 441] on div at bounding box center [1057, 412] width 554 height 557
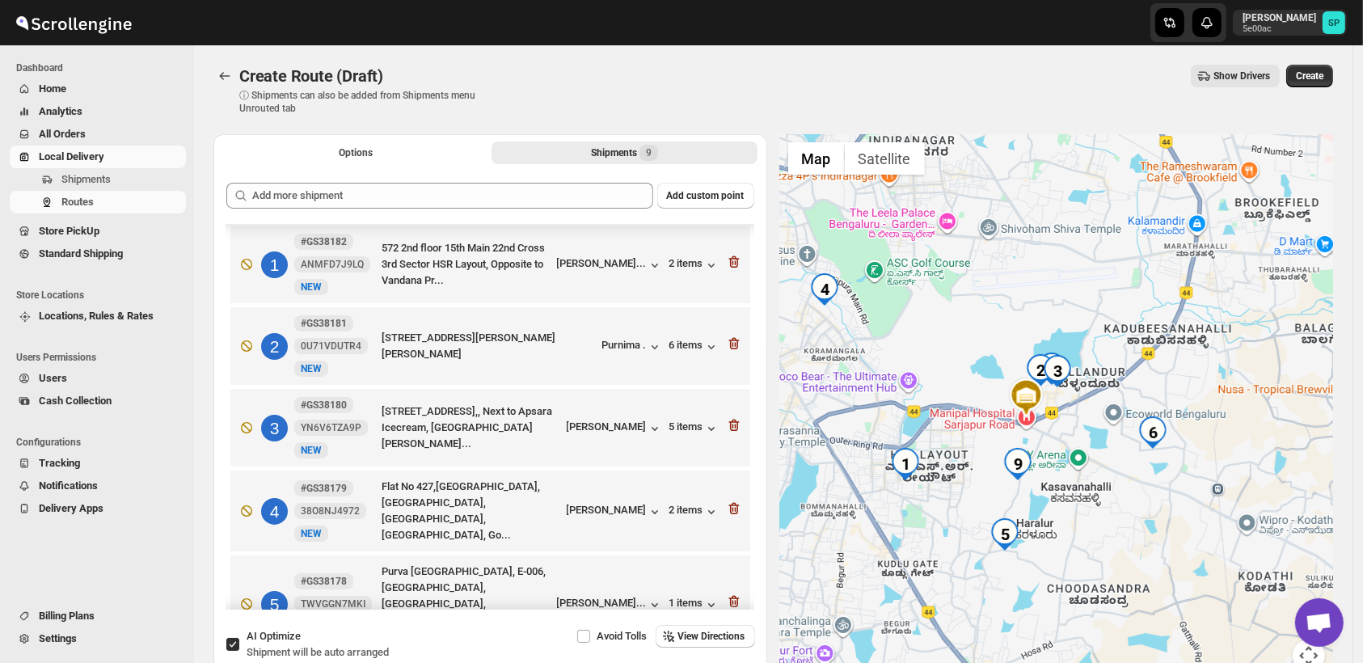
scroll to position [0, 0]
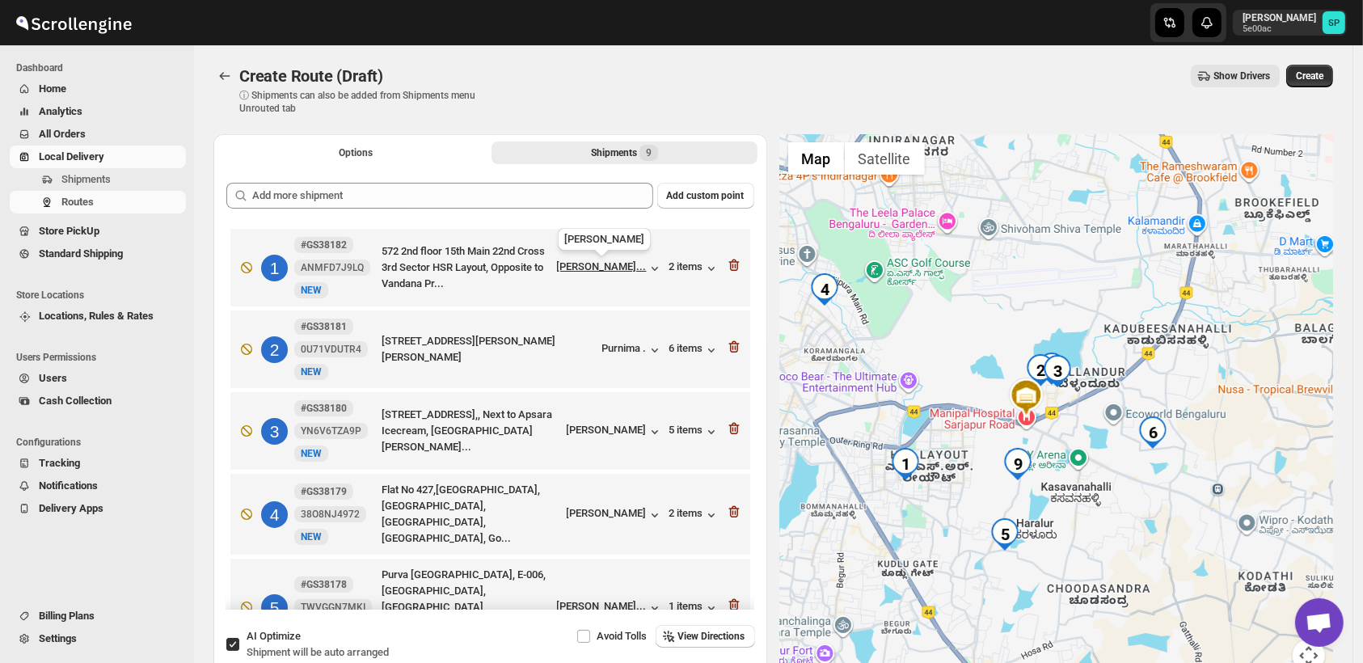
click at [603, 271] on div "[PERSON_NAME]..." at bounding box center [602, 266] width 90 height 12
click at [622, 508] on div "[PERSON_NAME]" at bounding box center [615, 515] width 96 height 16
click at [614, 268] on div "[PERSON_NAME]..." at bounding box center [602, 266] width 90 height 12
click at [692, 264] on div "2 items" at bounding box center [694, 268] width 50 height 16
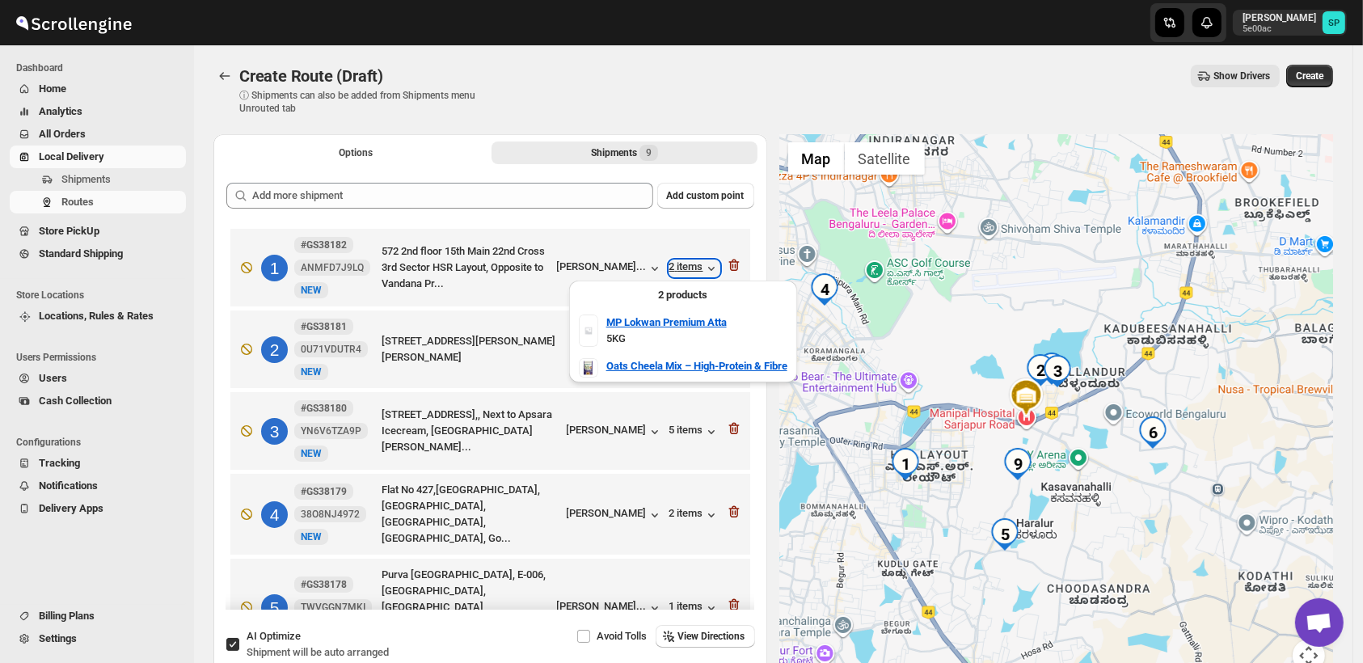
click at [692, 264] on div "2 items" at bounding box center [694, 268] width 50 height 16
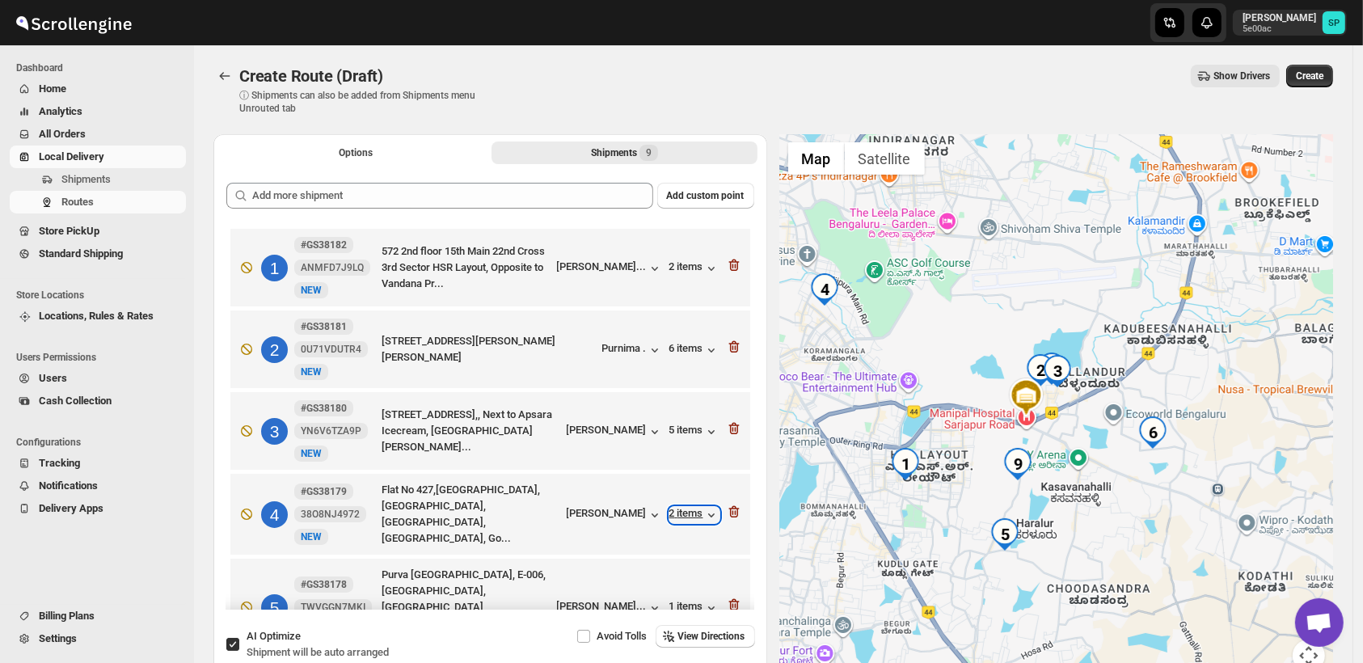
click at [694, 522] on div "2 items" at bounding box center [694, 515] width 50 height 16
click at [726, 514] on icon "button" at bounding box center [734, 512] width 16 height 16
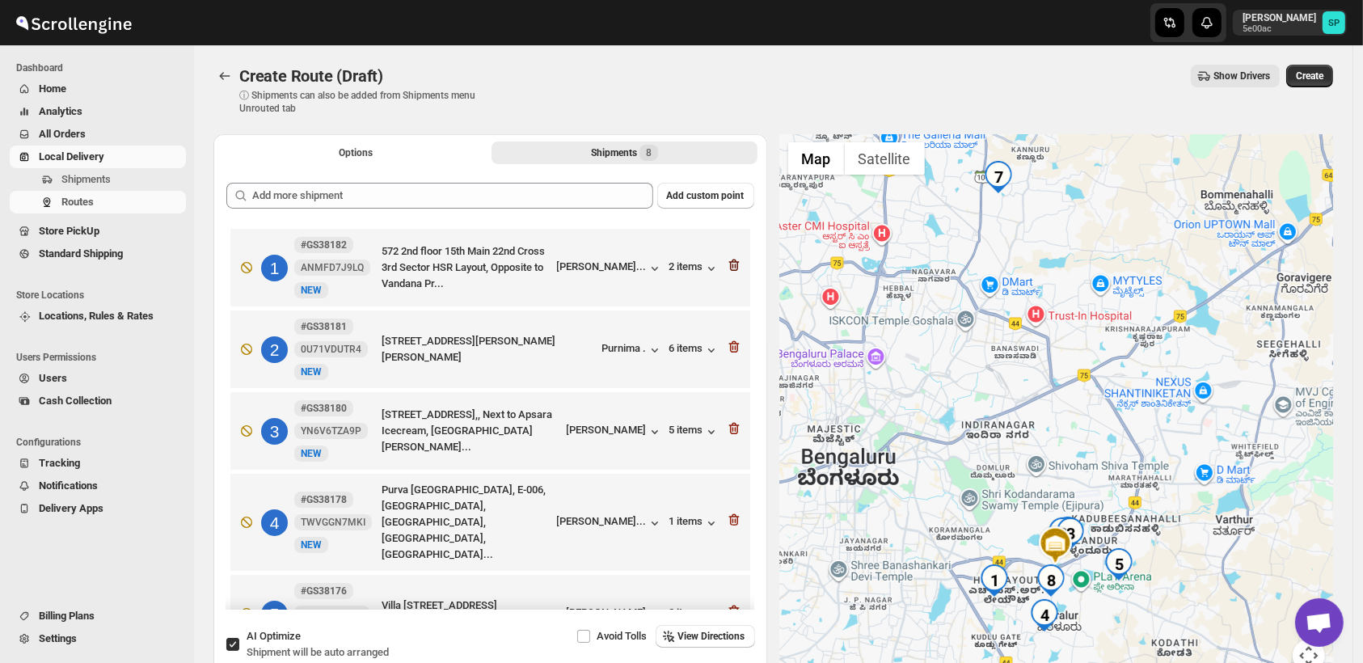
click at [729, 265] on icon "button" at bounding box center [734, 265] width 16 height 16
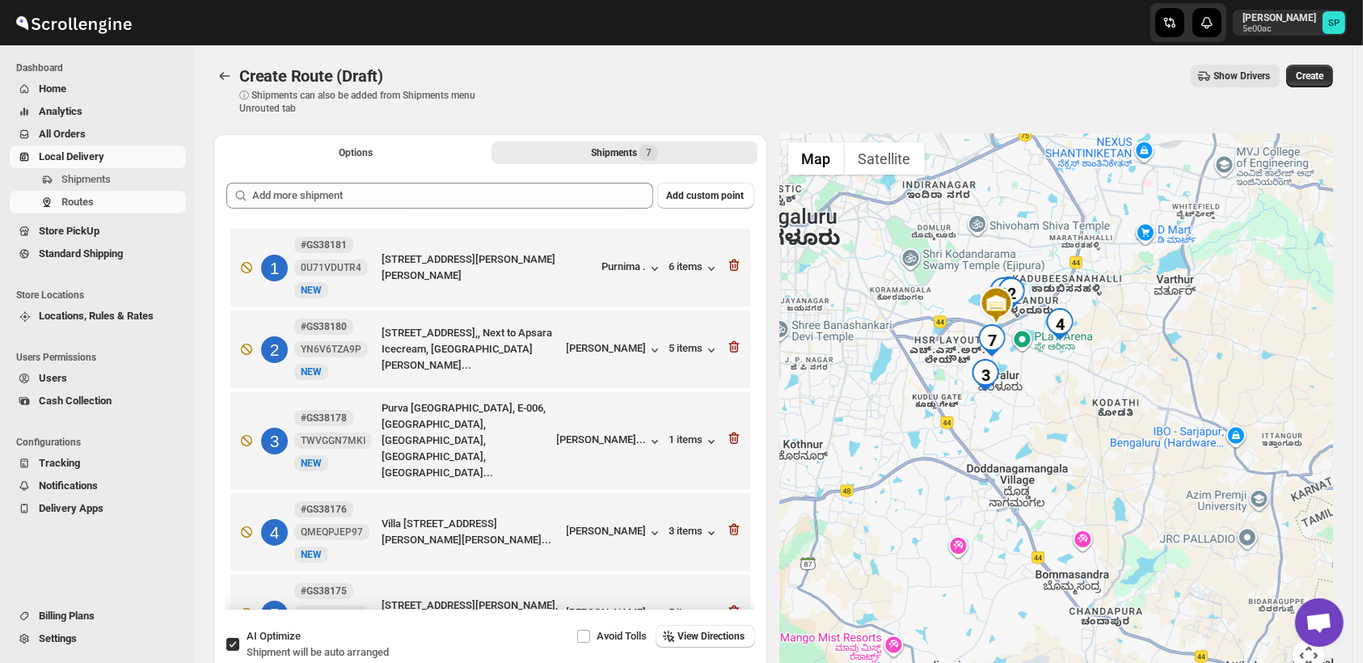
drag, startPoint x: 1128, startPoint y: 615, endPoint x: 1074, endPoint y: 372, distance: 249.3
click at [1074, 372] on div at bounding box center [1057, 412] width 554 height 557
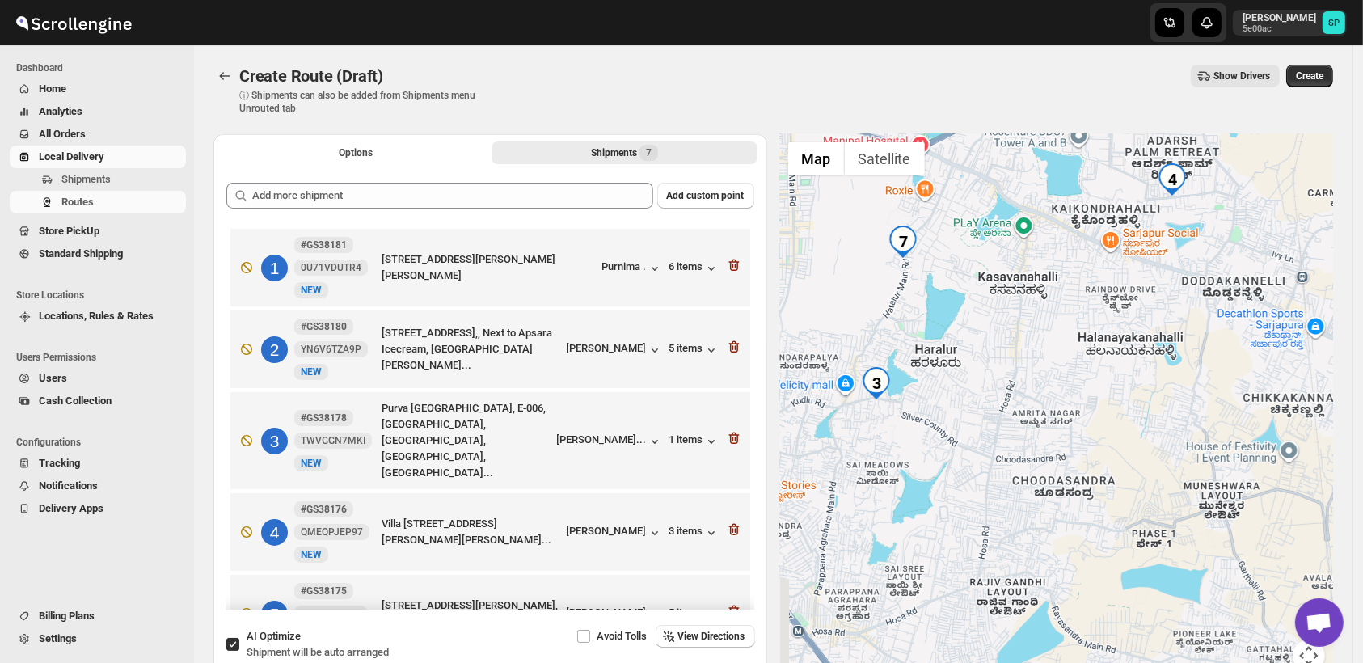
drag, startPoint x: 1039, startPoint y: 367, endPoint x: 1197, endPoint y: 402, distance: 161.5
click at [1197, 402] on div at bounding box center [1057, 412] width 554 height 557
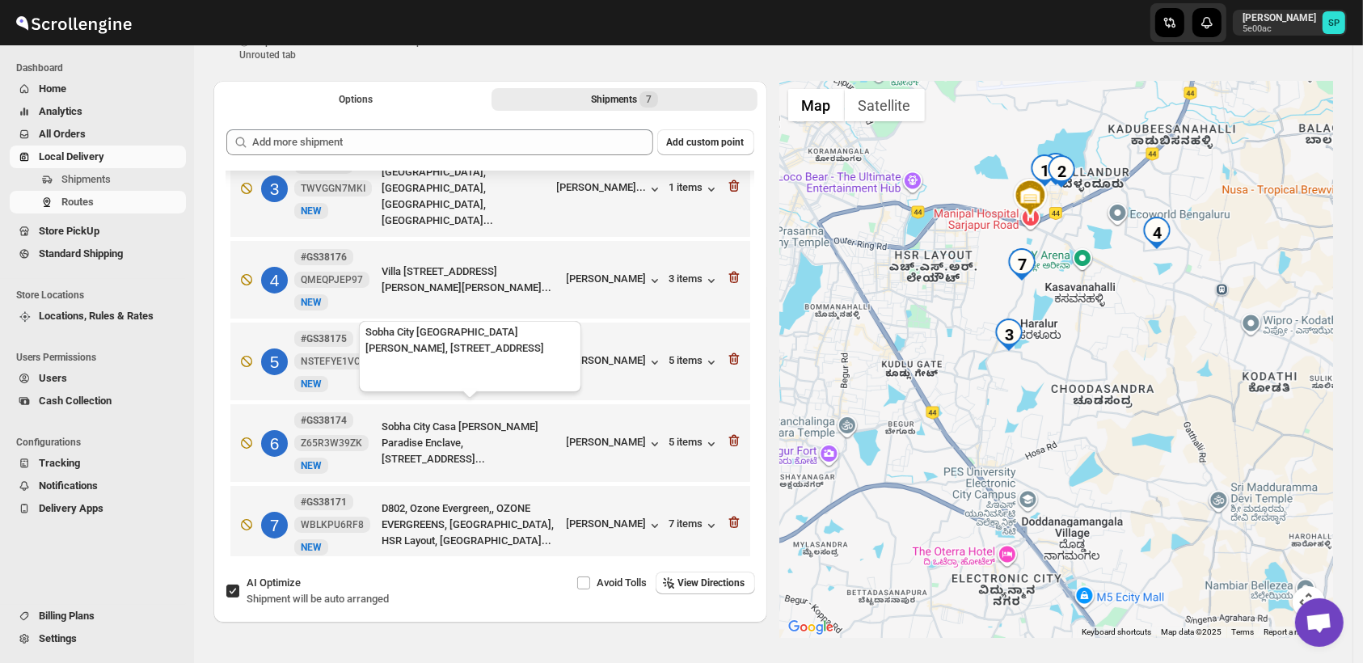
scroll to position [109, 0]
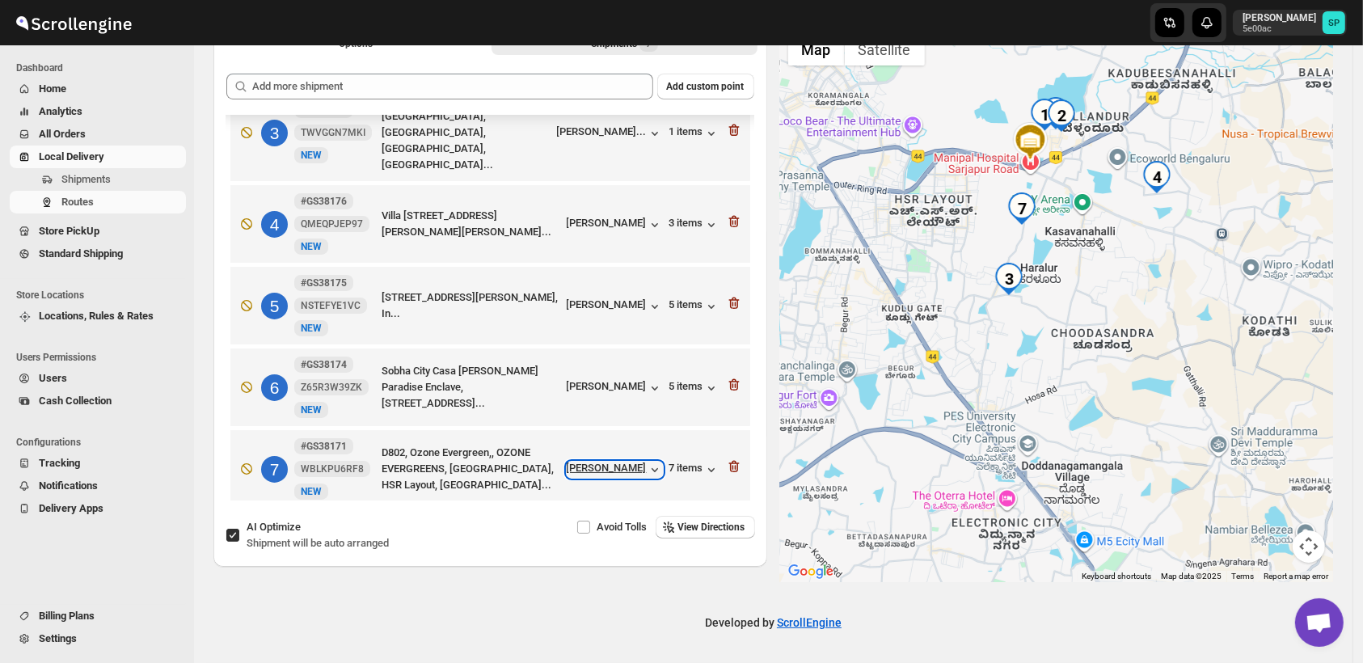
click at [639, 462] on div "[PERSON_NAME]" at bounding box center [615, 470] width 96 height 16
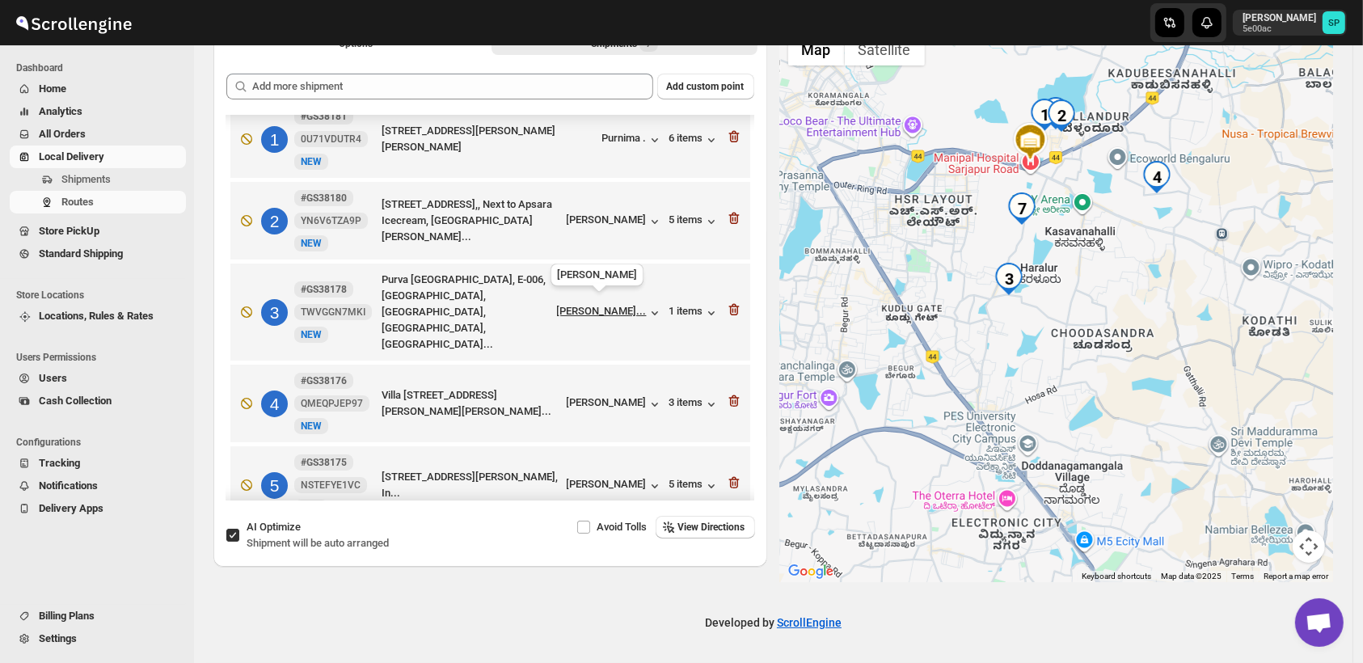
click at [564, 305] on div "[PERSON_NAME]..." at bounding box center [602, 311] width 90 height 12
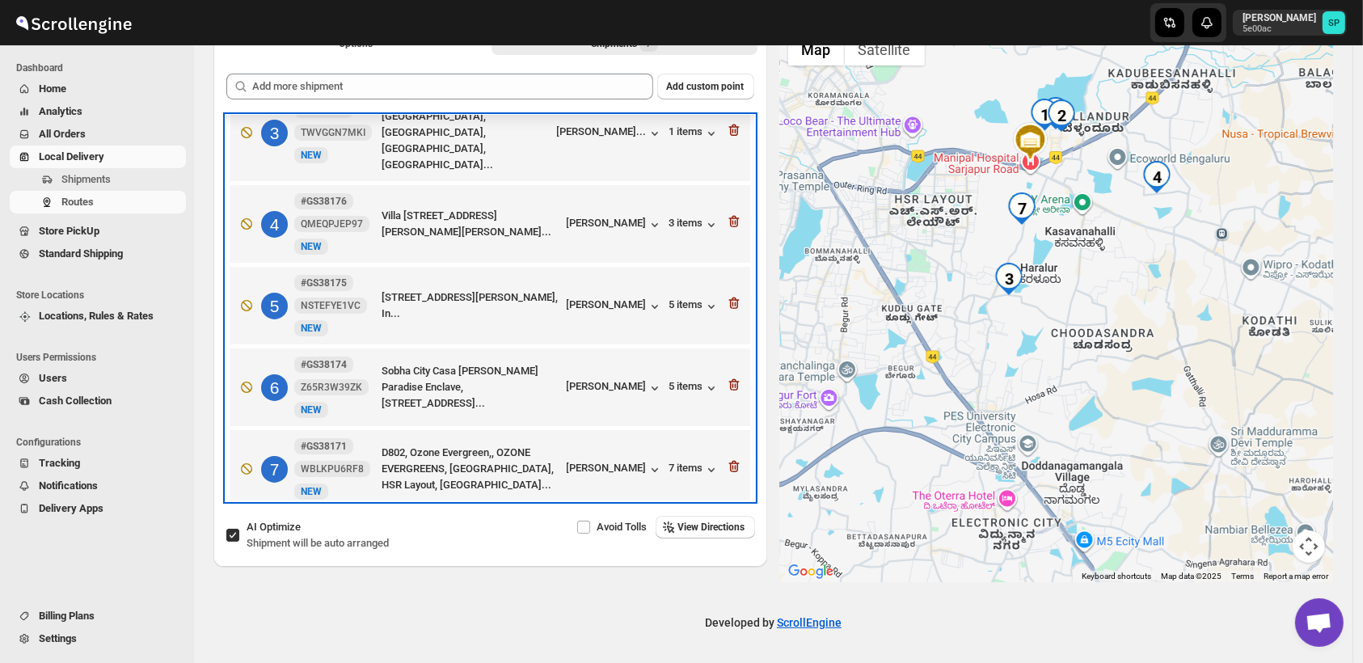
click at [671, 462] on div "7 #GS38171 WBLKPU6RF8 New NEW D802, Ozone Evergreen,, OZONE EVERGREENS, [GEOGRA…" at bounding box center [487, 466] width 510 height 68
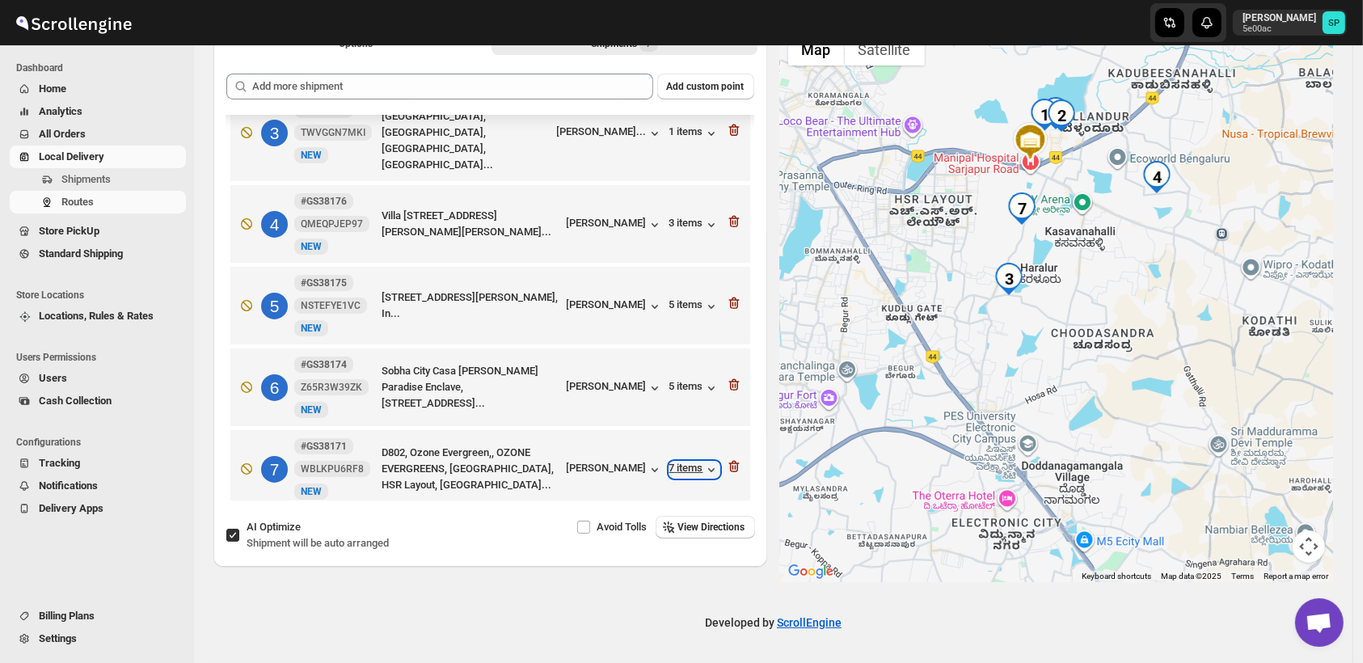
click at [679, 462] on div "7 items" at bounding box center [694, 470] width 50 height 16
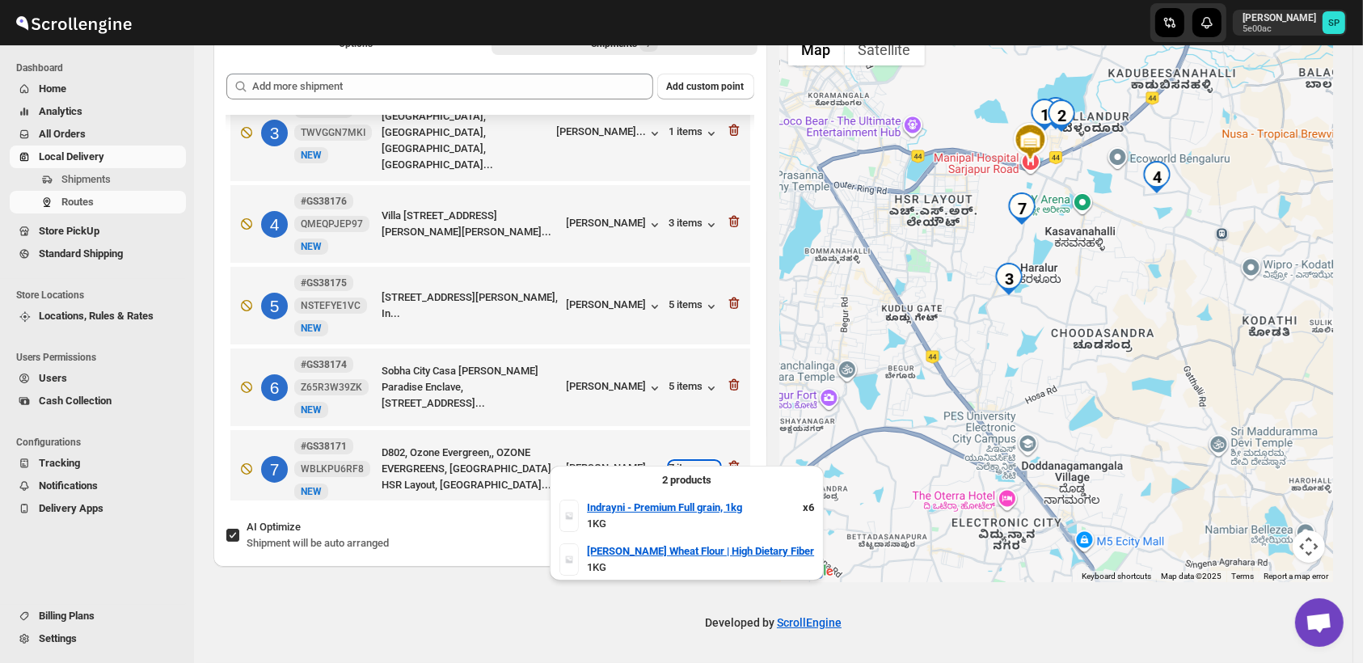
click at [679, 462] on div "7 items" at bounding box center [694, 470] width 50 height 16
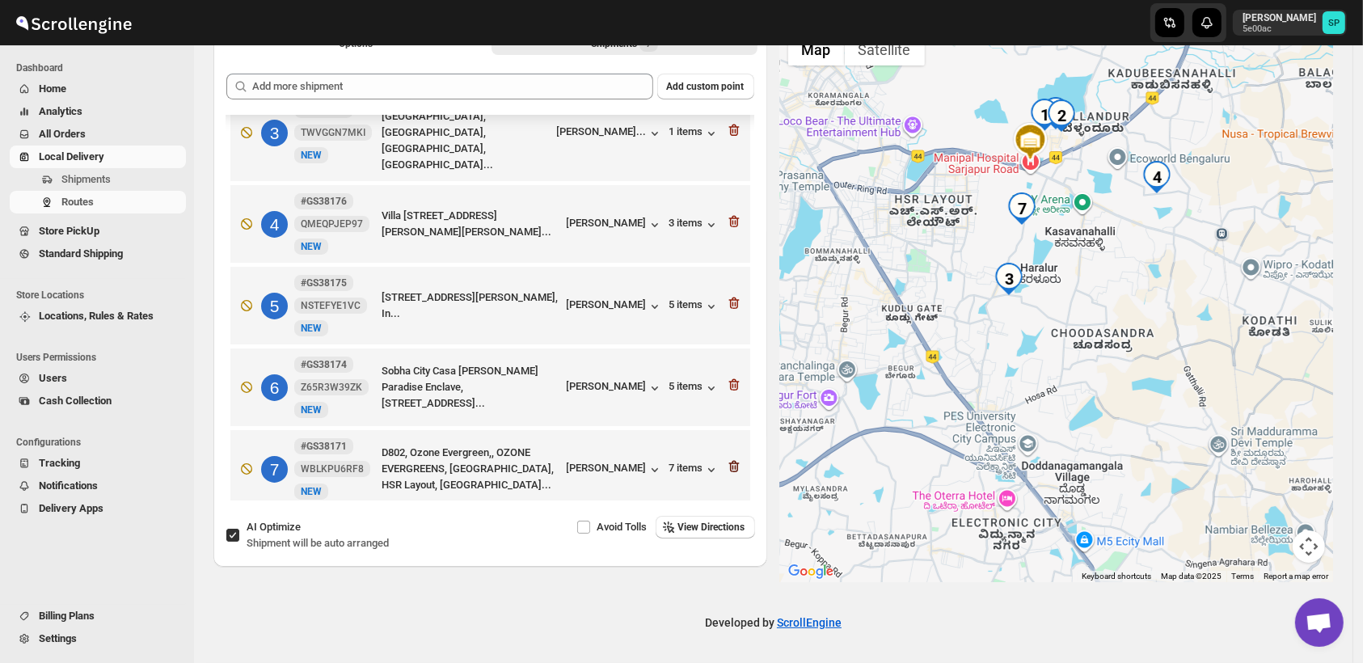
click at [729, 461] on icon "button" at bounding box center [734, 467] width 11 height 12
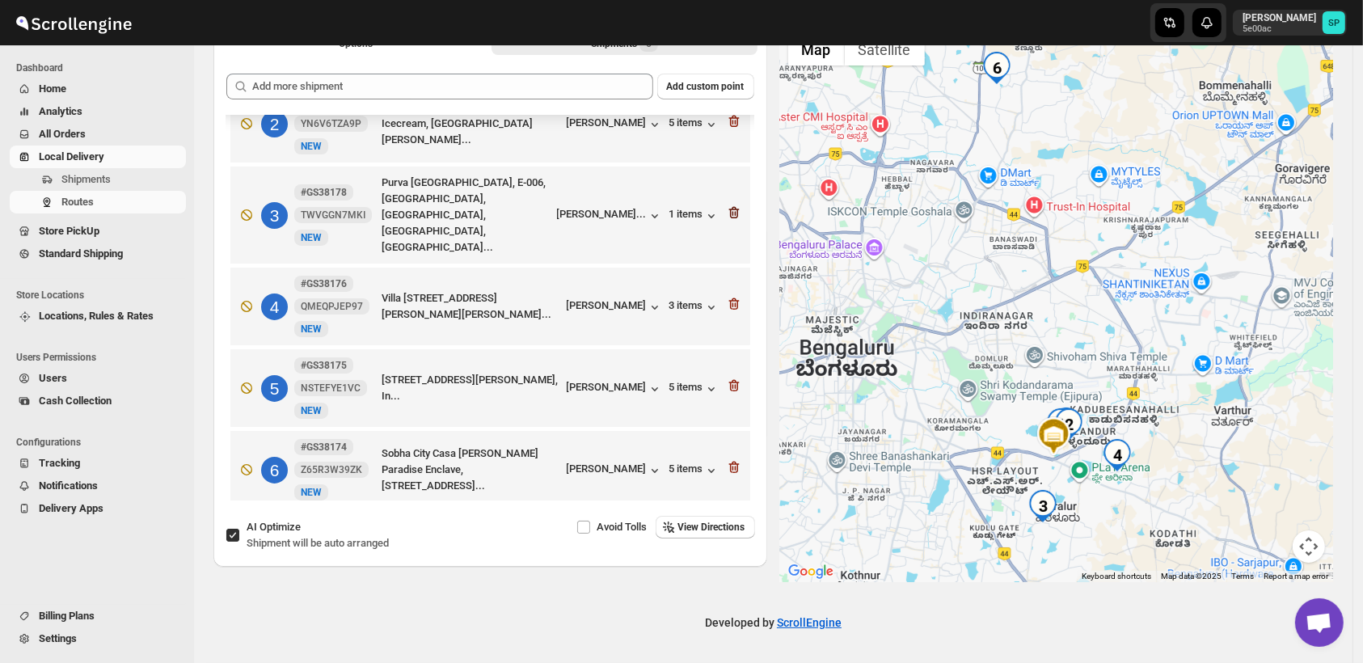
click at [734, 211] on icon "button" at bounding box center [735, 213] width 2 height 5
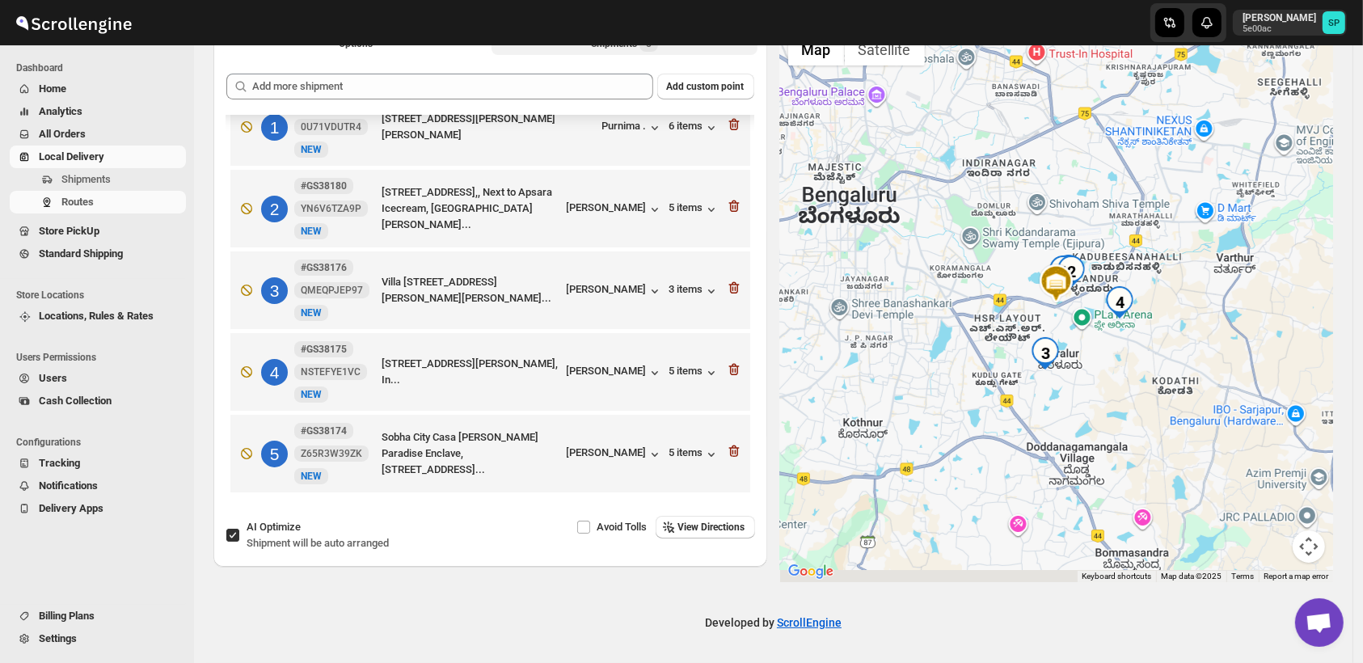
scroll to position [34, 0]
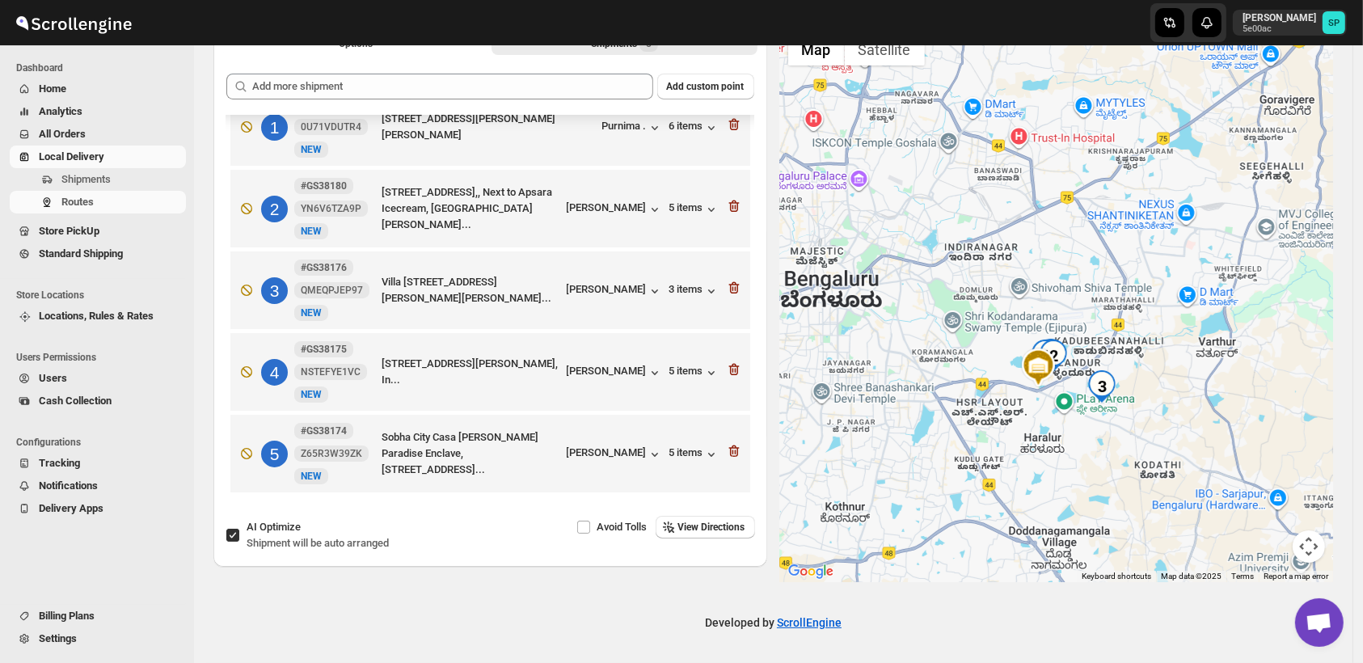
drag, startPoint x: 979, startPoint y: 484, endPoint x: 957, endPoint y: 368, distance: 118.5
click at [957, 366] on div at bounding box center [1057, 303] width 554 height 557
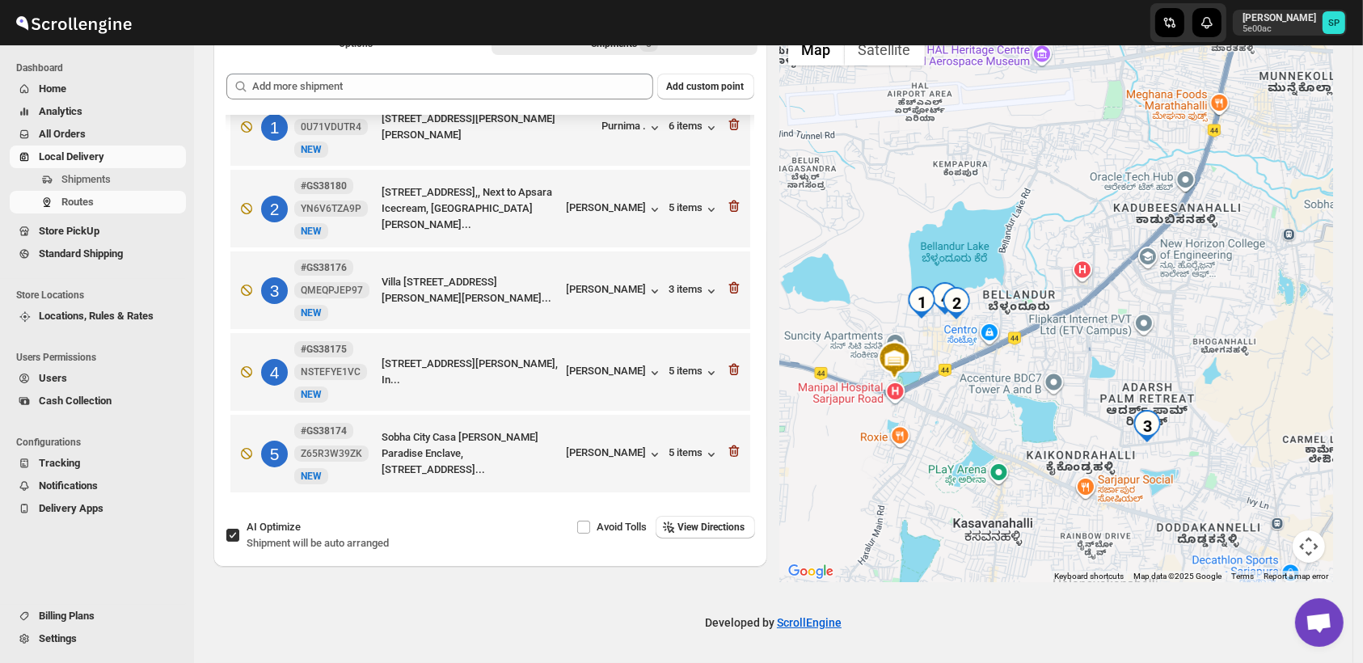
drag, startPoint x: 1172, startPoint y: 458, endPoint x: 1032, endPoint y: 414, distance: 146.5
click at [1032, 414] on div at bounding box center [1057, 303] width 554 height 557
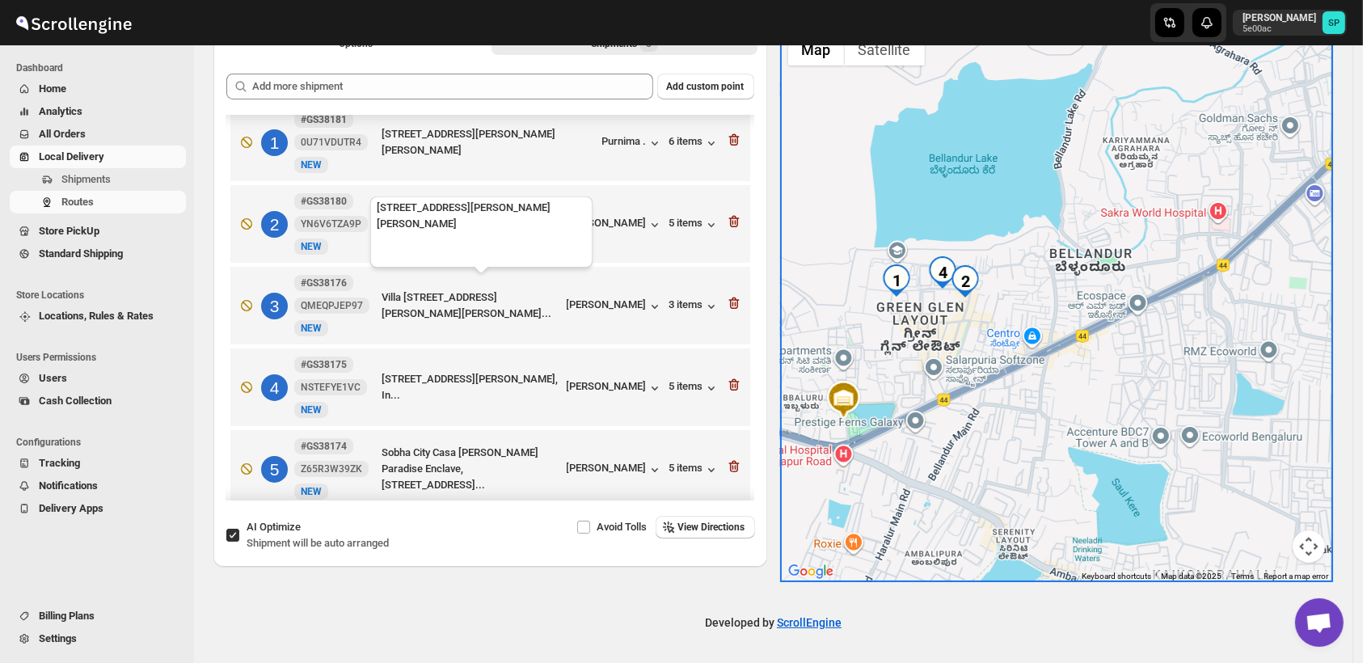
scroll to position [0, 0]
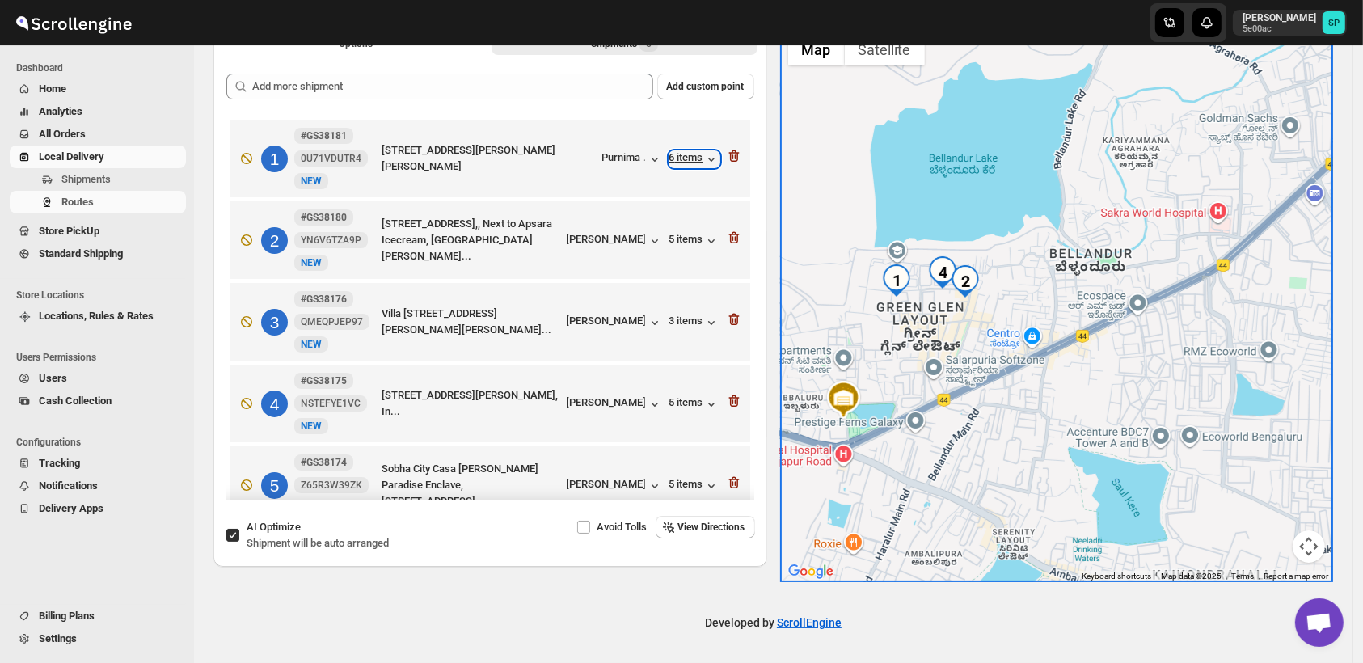
click at [680, 153] on div "6 items" at bounding box center [694, 159] width 50 height 16
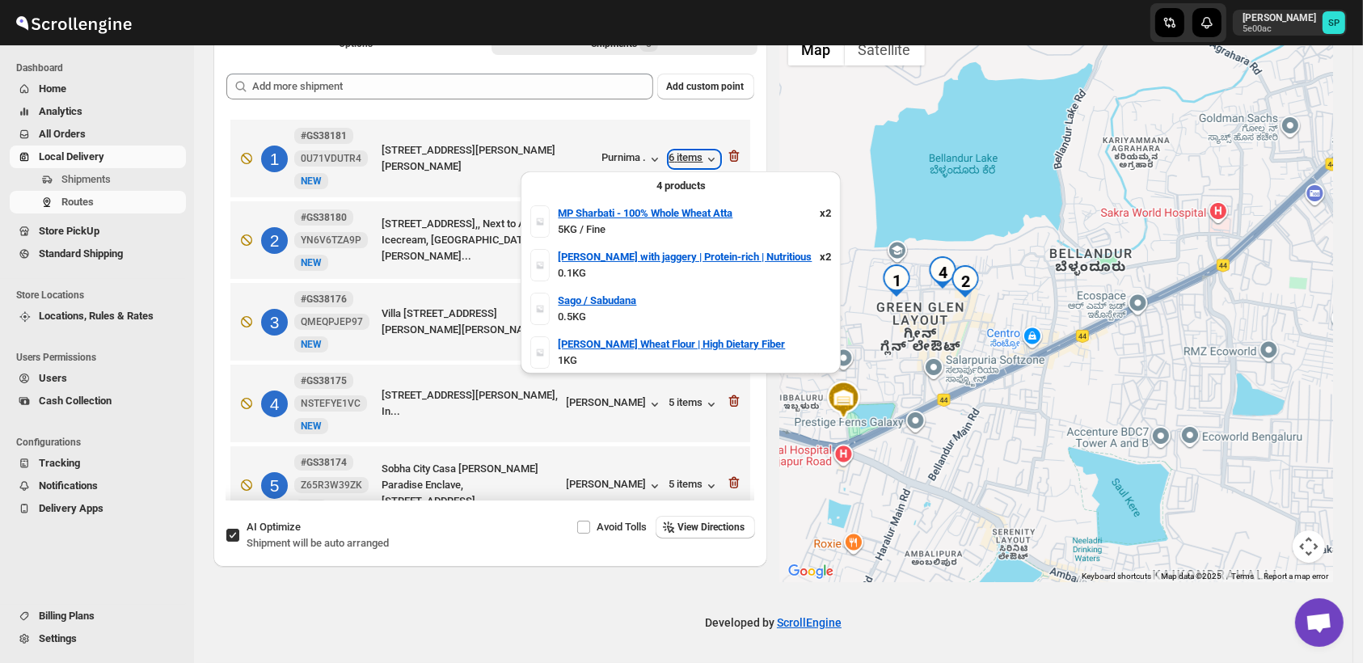
click at [680, 153] on div "6 items" at bounding box center [694, 159] width 50 height 16
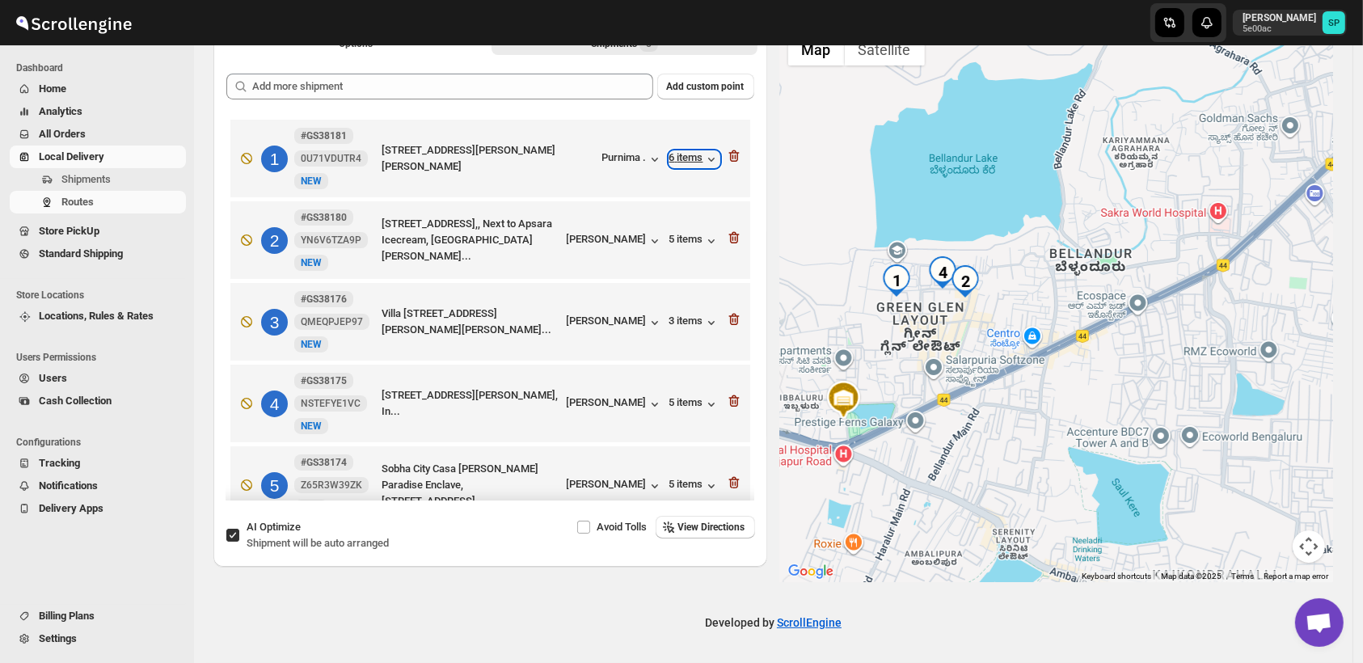
click at [680, 153] on div "6 items" at bounding box center [694, 159] width 50 height 16
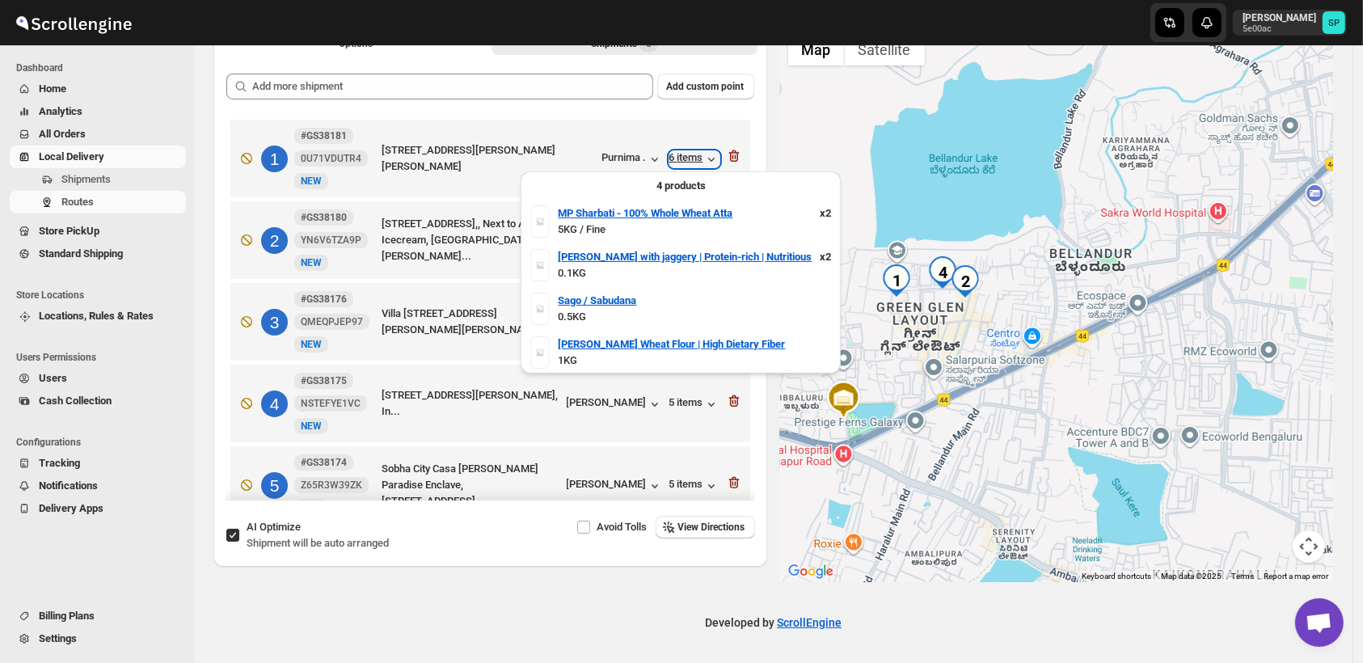
click at [680, 153] on div "6 items" at bounding box center [694, 159] width 50 height 16
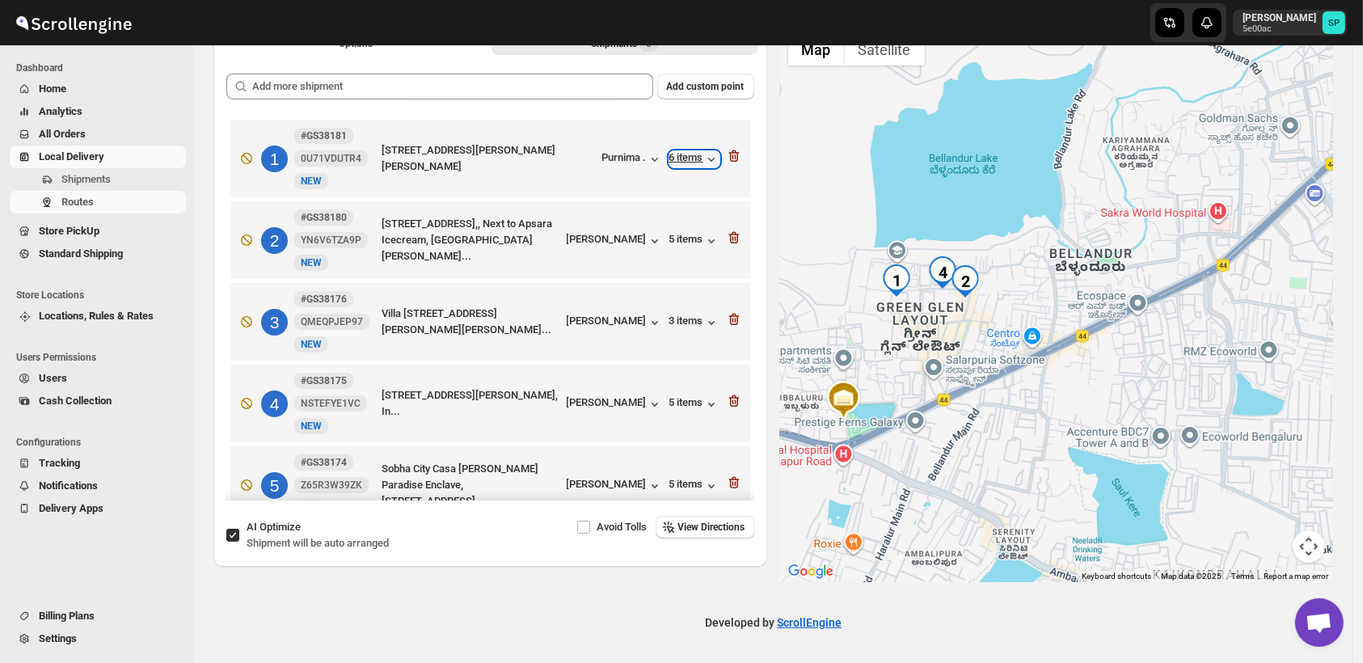
click at [680, 153] on div "6 items" at bounding box center [694, 159] width 50 height 16
click at [623, 151] on div "Purnima ." at bounding box center [632, 159] width 61 height 16
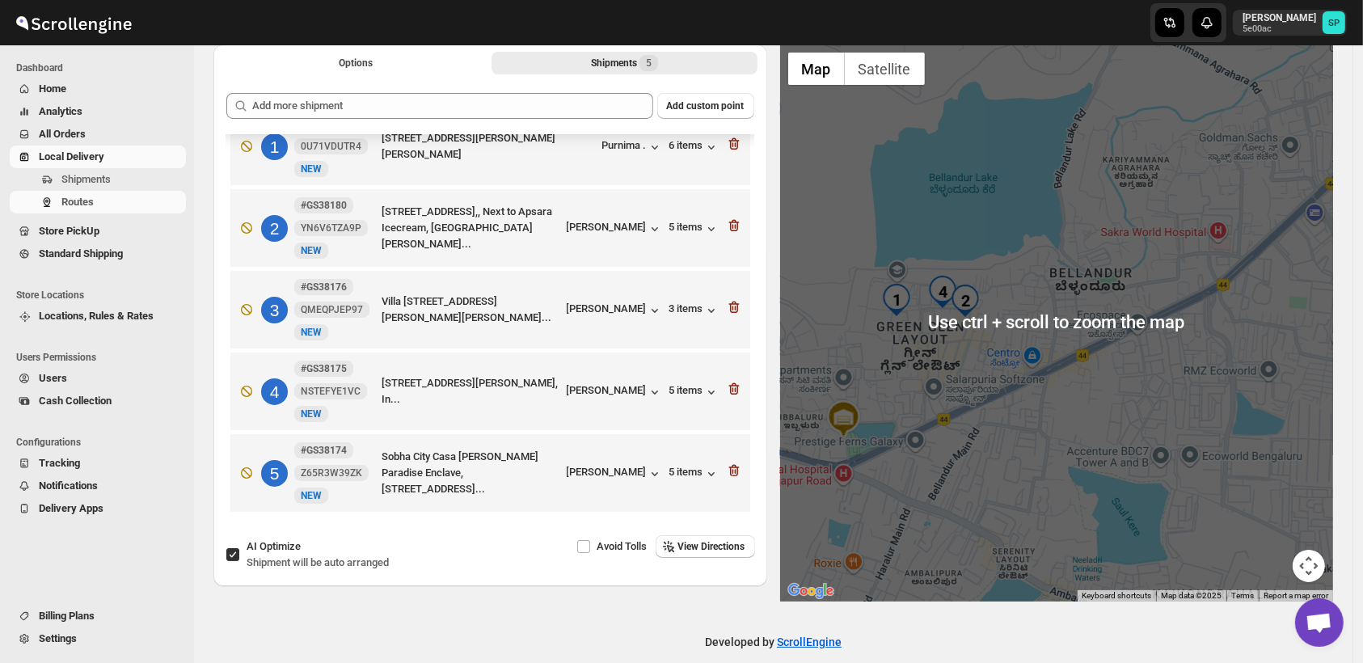
scroll to position [109, 0]
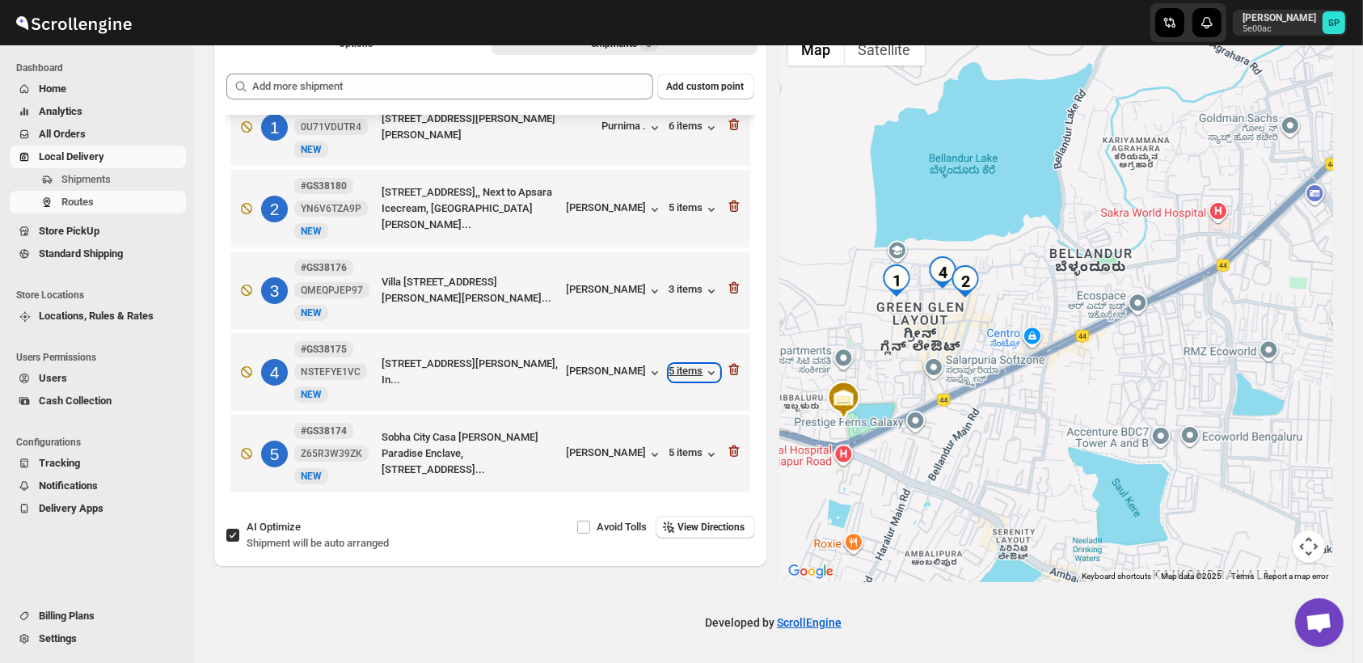
click at [686, 372] on div "5 items" at bounding box center [694, 373] width 50 height 16
click at [688, 209] on div "5 items" at bounding box center [694, 209] width 50 height 16
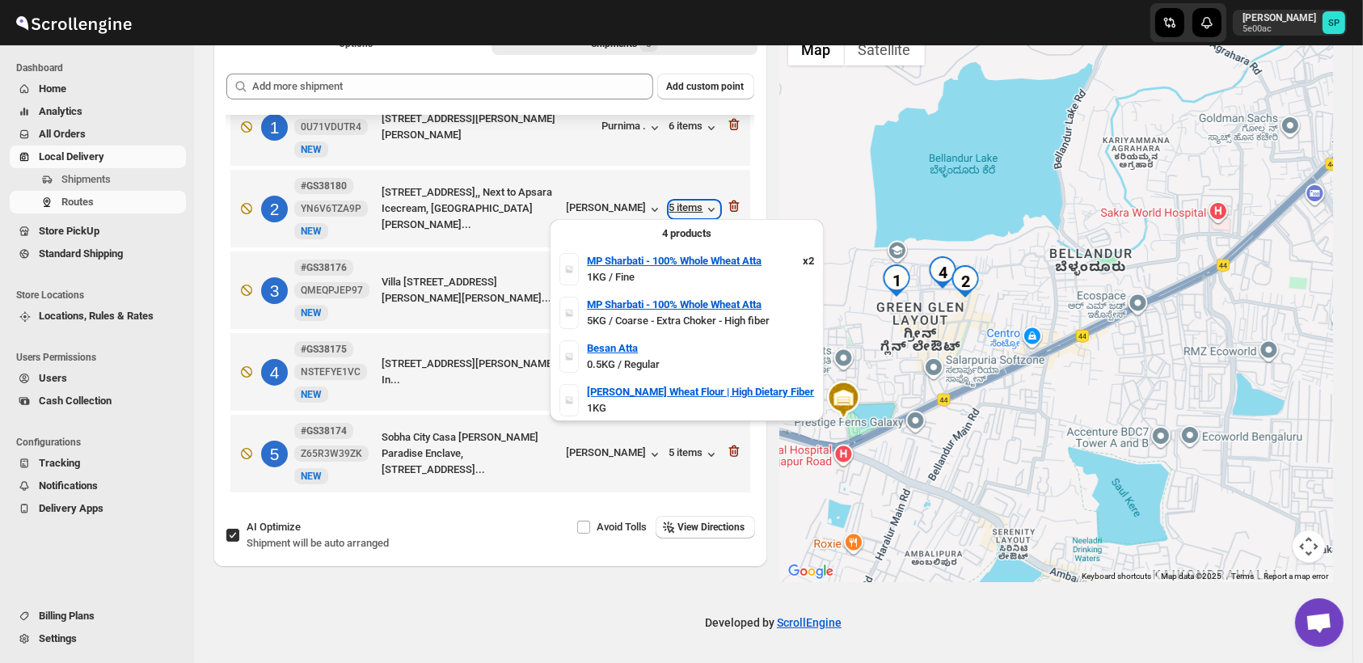
click at [688, 209] on div "5 items" at bounding box center [694, 209] width 50 height 16
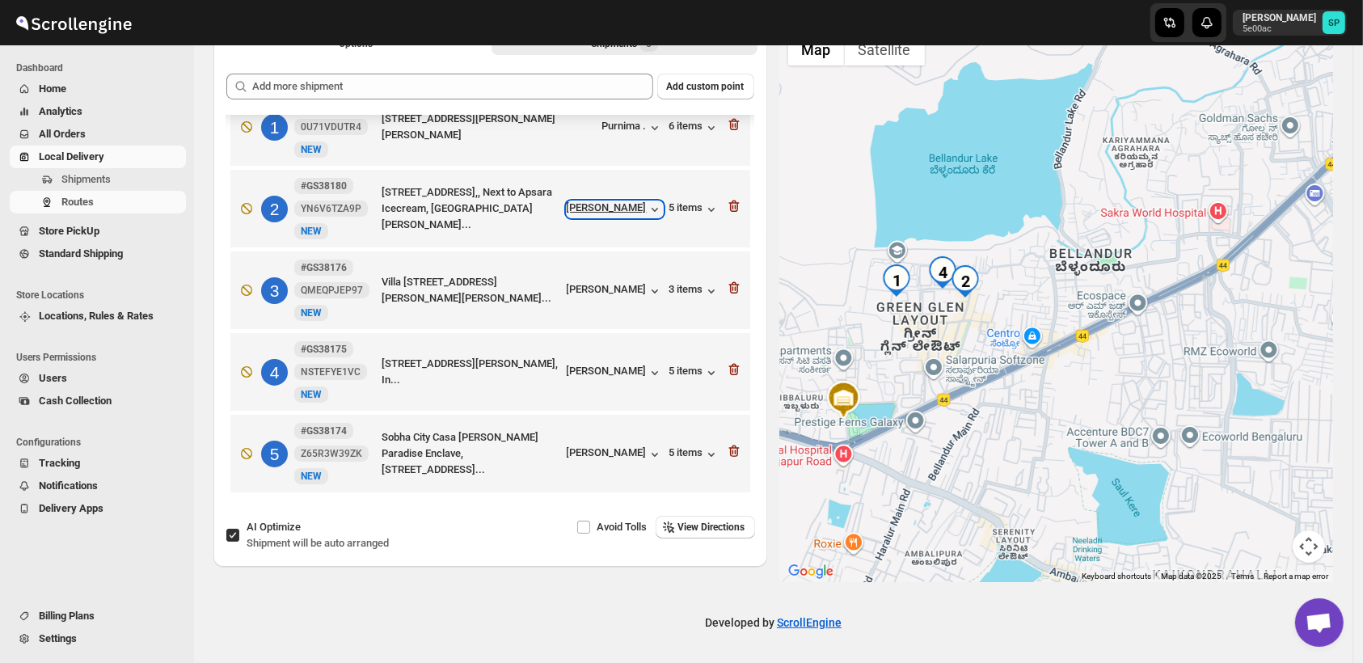
click at [624, 205] on div "[PERSON_NAME]" at bounding box center [615, 209] width 96 height 16
click at [600, 365] on div "[PERSON_NAME]" at bounding box center [615, 373] width 96 height 16
click at [679, 371] on div "5 items" at bounding box center [694, 373] width 50 height 16
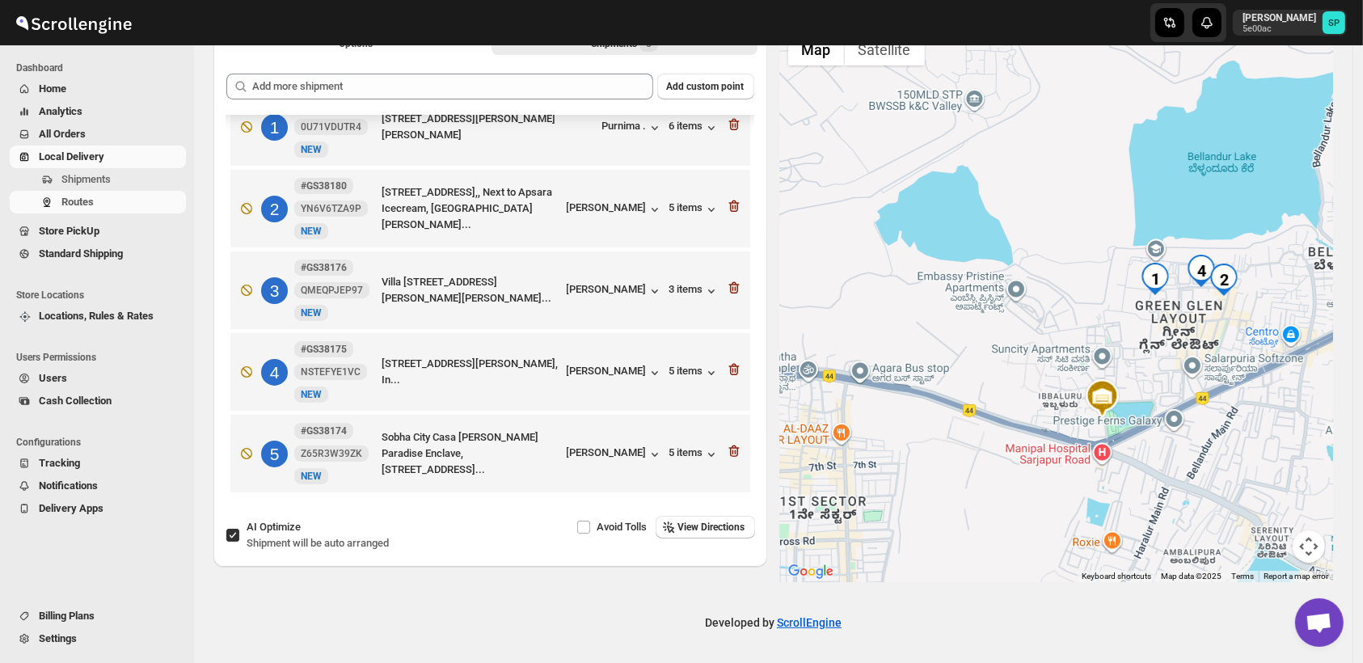
drag, startPoint x: 1028, startPoint y: 469, endPoint x: 1287, endPoint y: 465, distance: 258.8
click at [1287, 465] on div at bounding box center [1057, 303] width 554 height 557
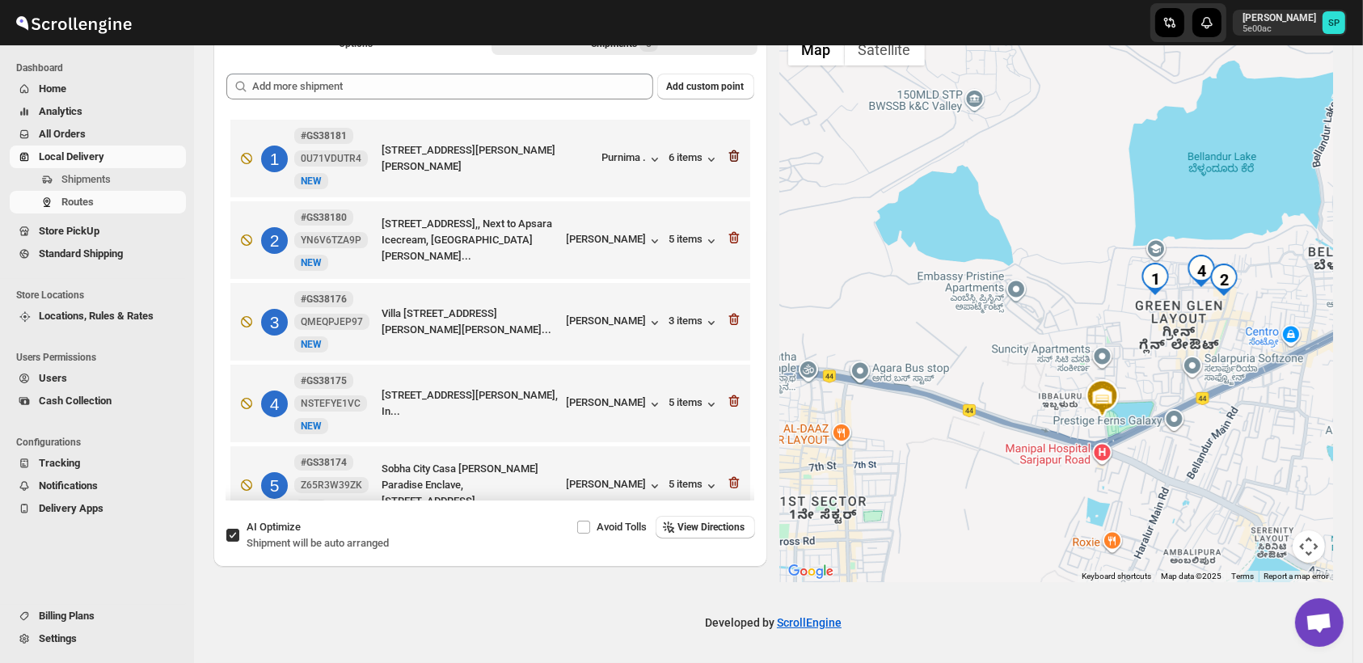
click at [729, 158] on icon "button" at bounding box center [734, 156] width 16 height 16
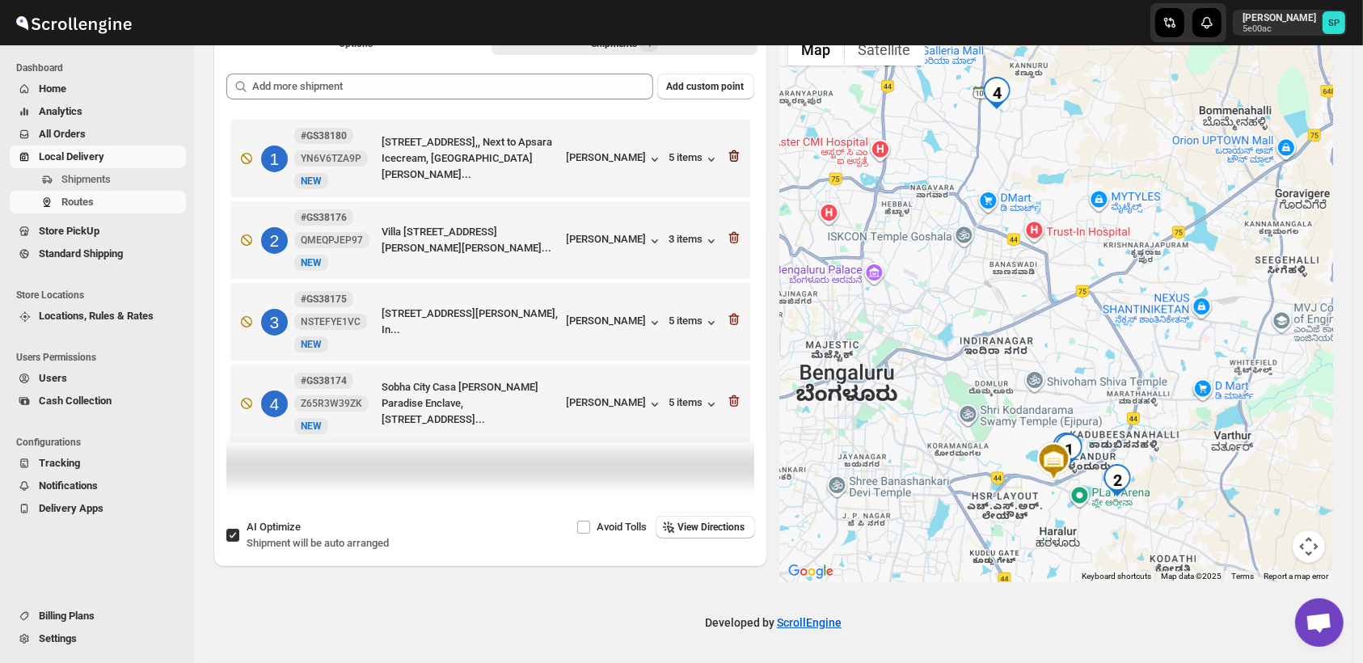
click at [739, 151] on icon "button" at bounding box center [734, 156] width 11 height 12
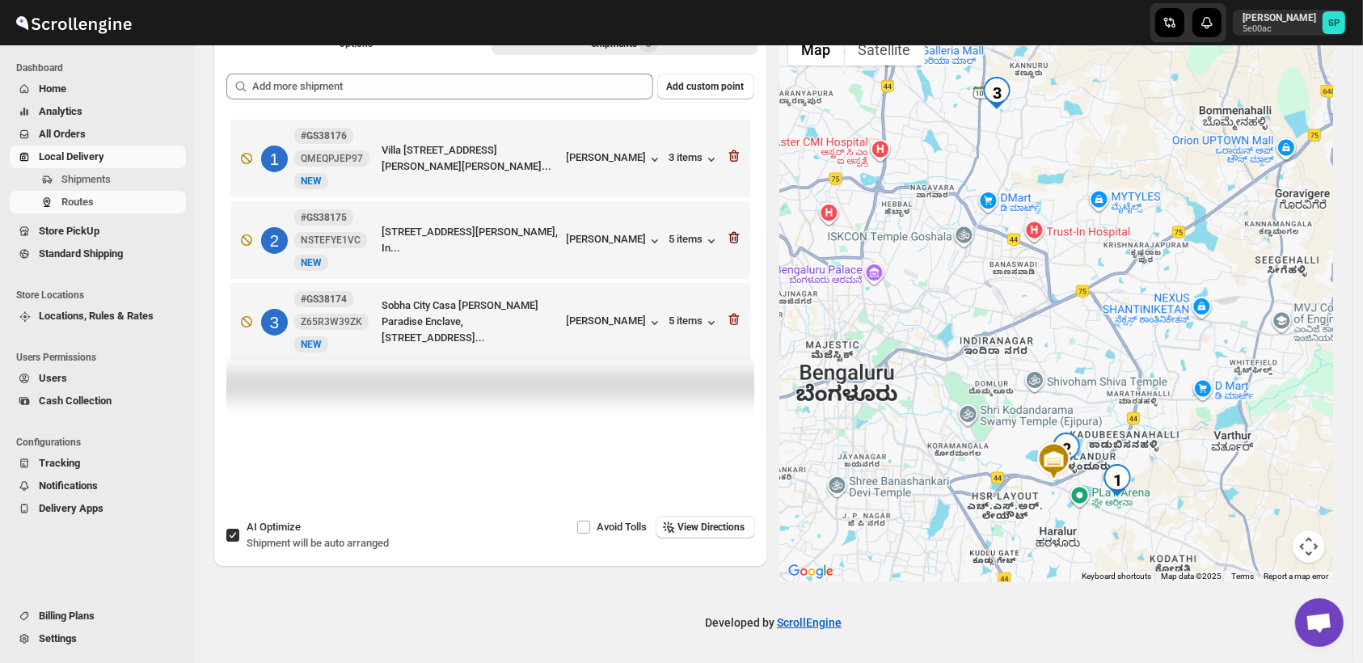
click at [737, 239] on icon "button" at bounding box center [734, 238] width 16 height 16
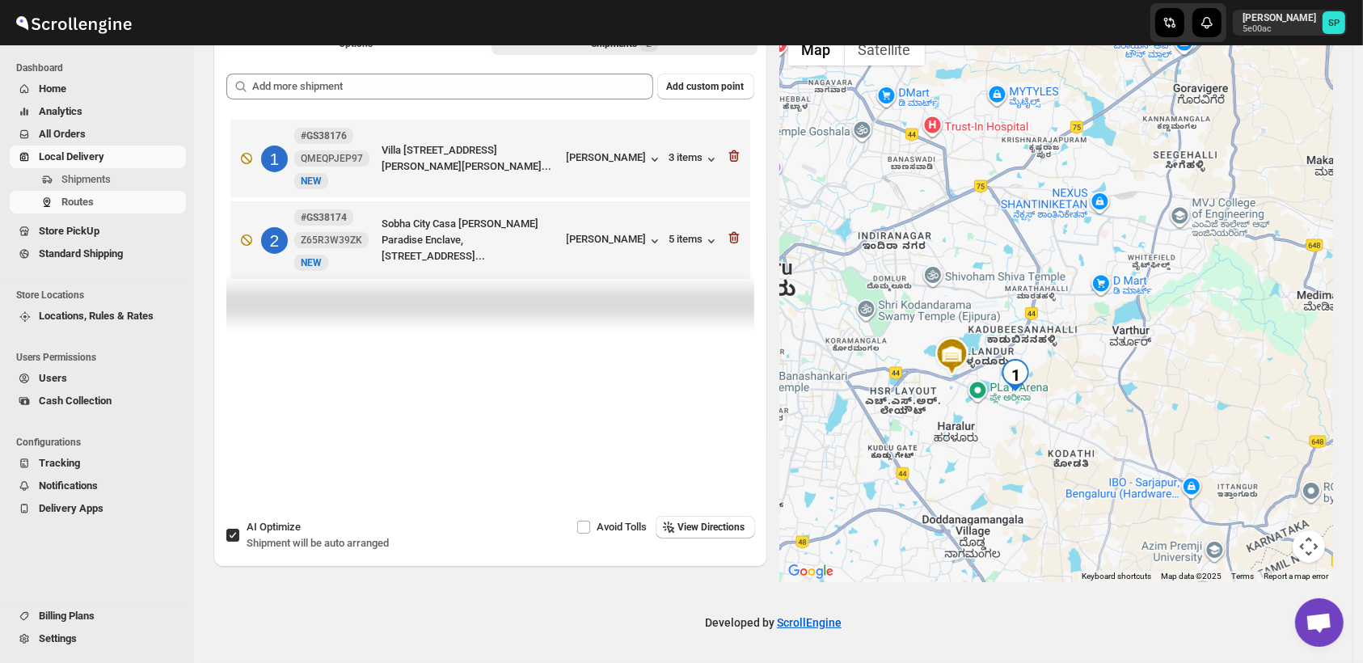
drag, startPoint x: 1044, startPoint y: 516, endPoint x: 944, endPoint y: 410, distance: 145.8
click at [944, 410] on div at bounding box center [1057, 303] width 554 height 557
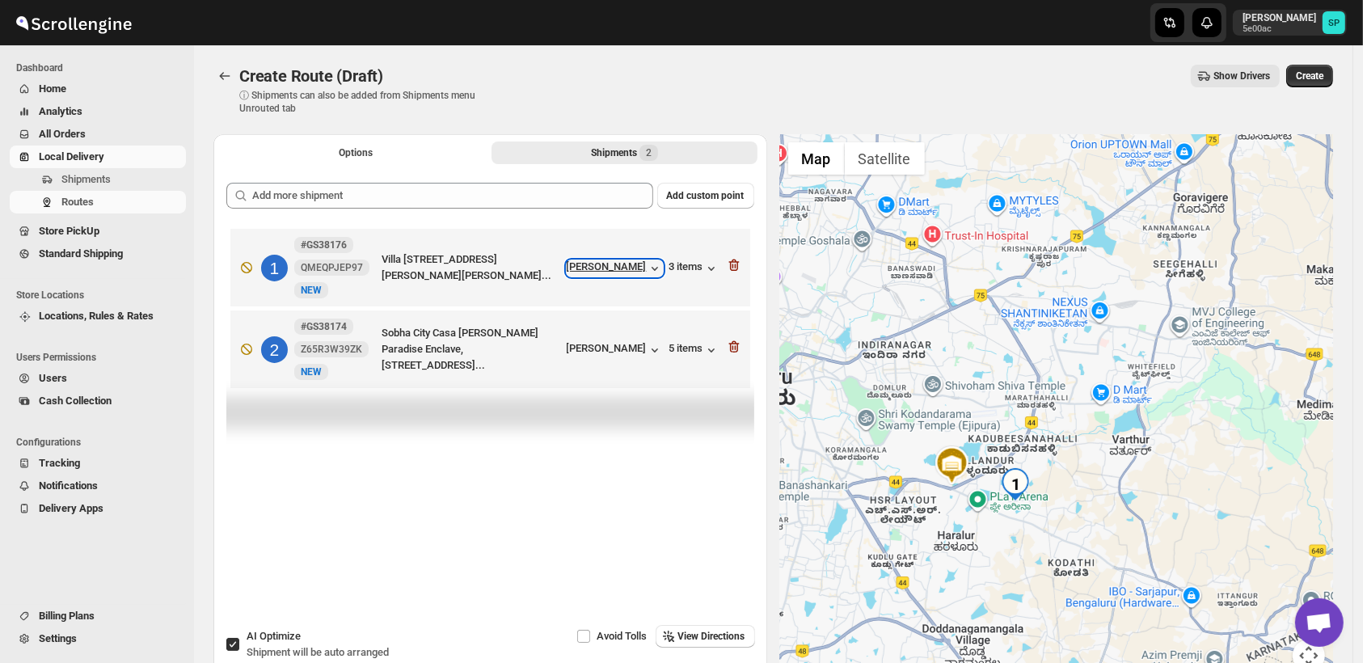
click at [603, 271] on div "[PERSON_NAME]" at bounding box center [615, 268] width 96 height 16
click at [737, 266] on icon "button" at bounding box center [734, 265] width 16 height 16
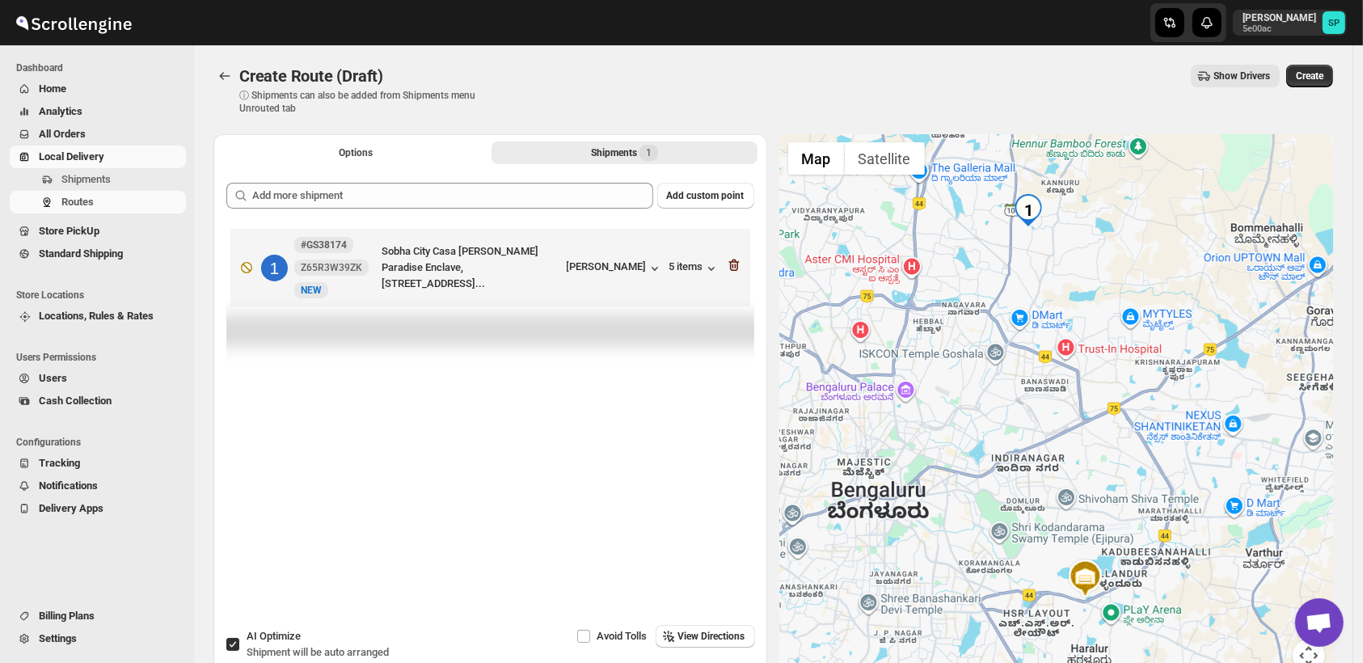
click at [739, 271] on icon "button" at bounding box center [734, 266] width 11 height 12
